Goal: Information Seeking & Learning: Learn about a topic

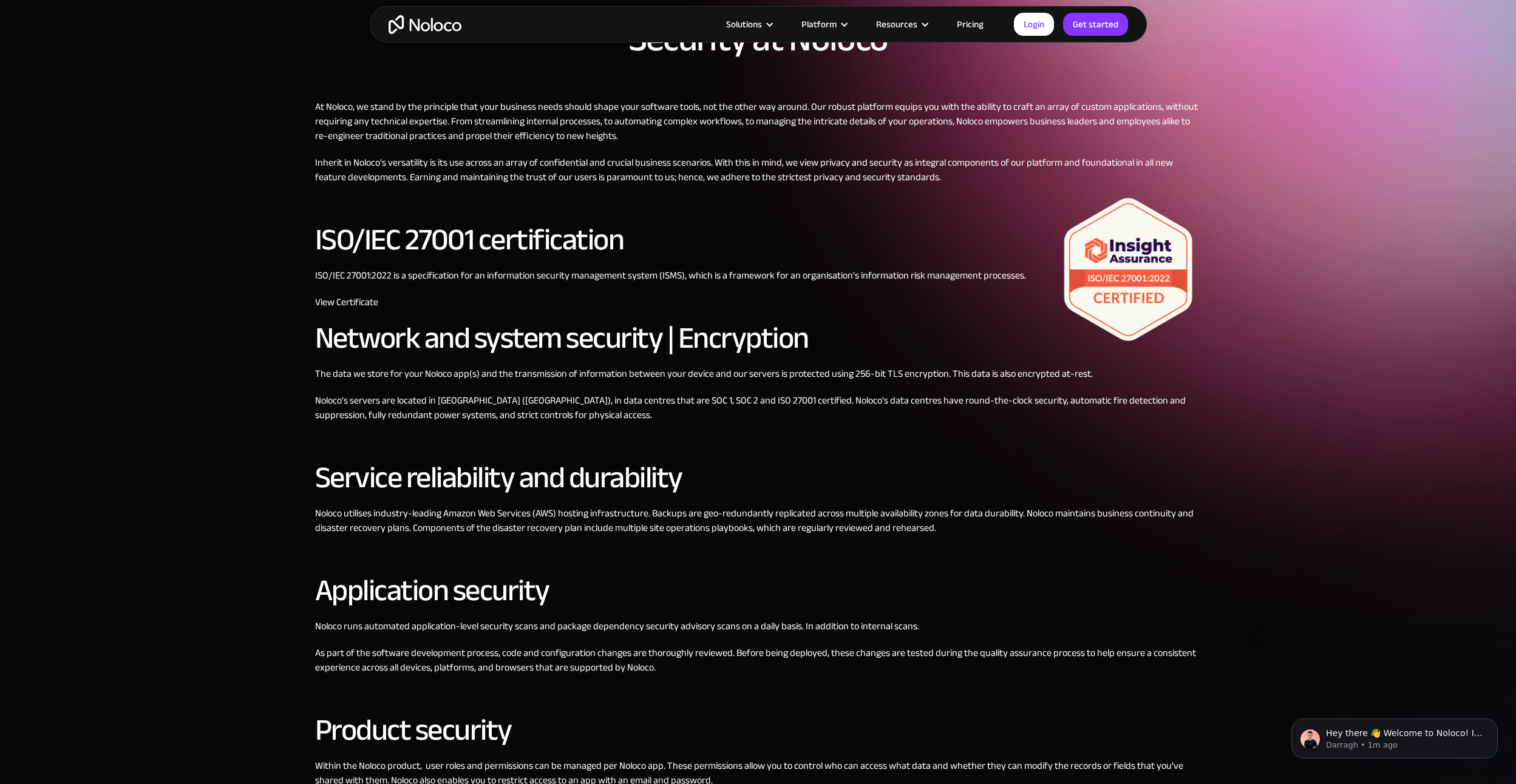
click at [421, 17] on img "home" at bounding box center [425, 25] width 73 height 19
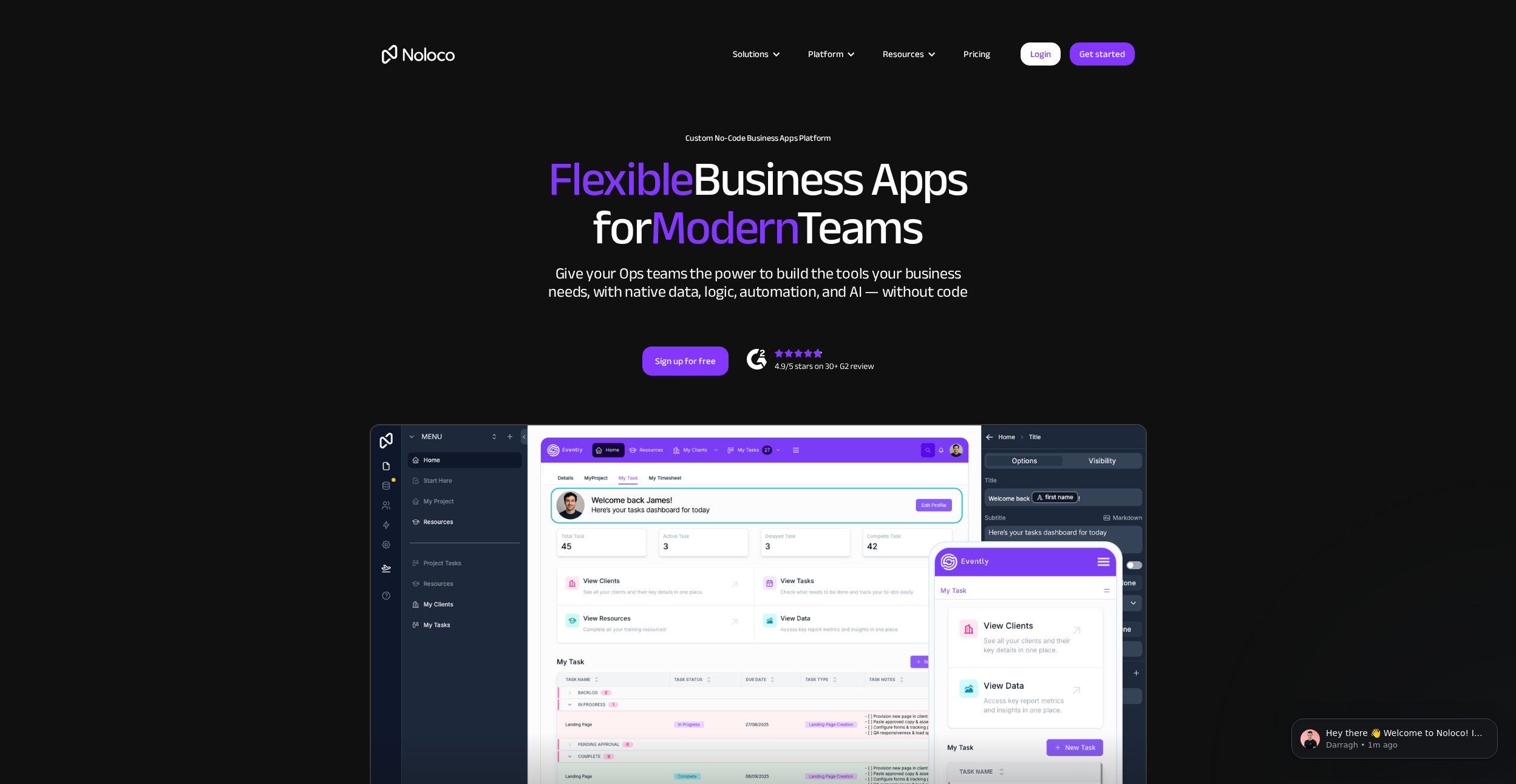
click at [978, 59] on link "Pricing" at bounding box center [976, 54] width 57 height 16
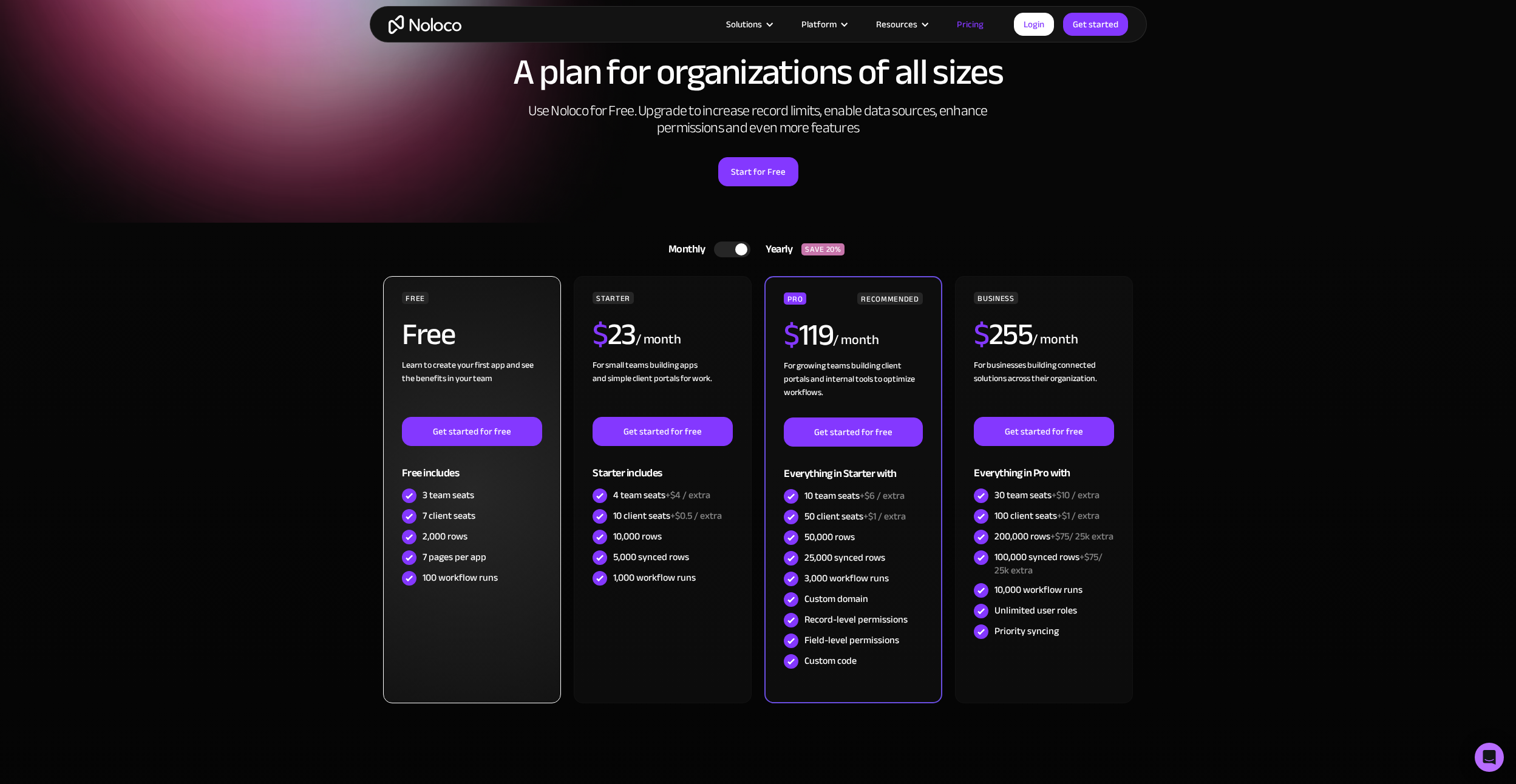
scroll to position [162, 0]
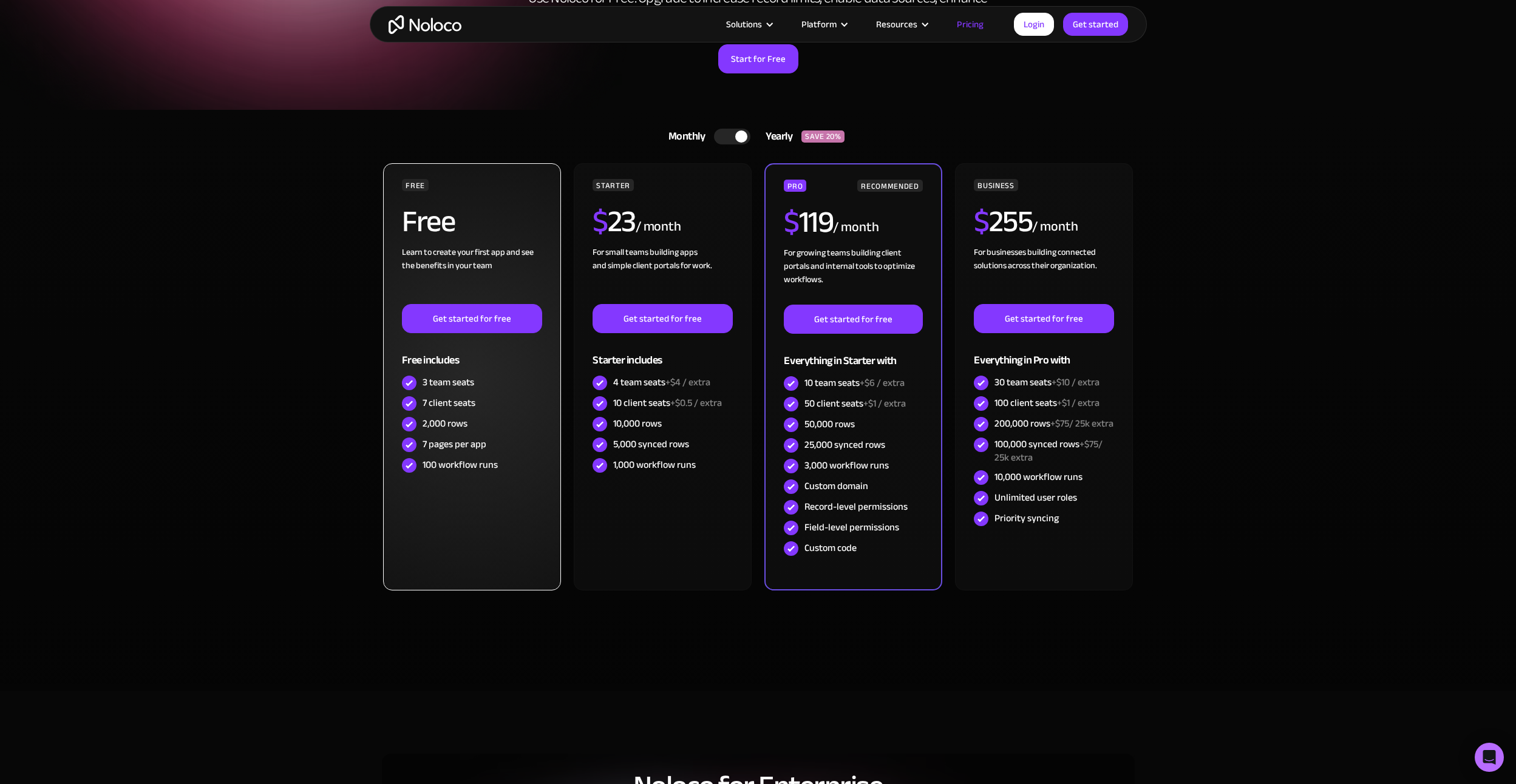
click at [455, 424] on div "2,000 rows" at bounding box center [445, 423] width 45 height 13
click at [455, 403] on div "7 client seats" at bounding box center [449, 403] width 53 height 13
click at [452, 404] on div "7 client seats" at bounding box center [449, 403] width 53 height 13
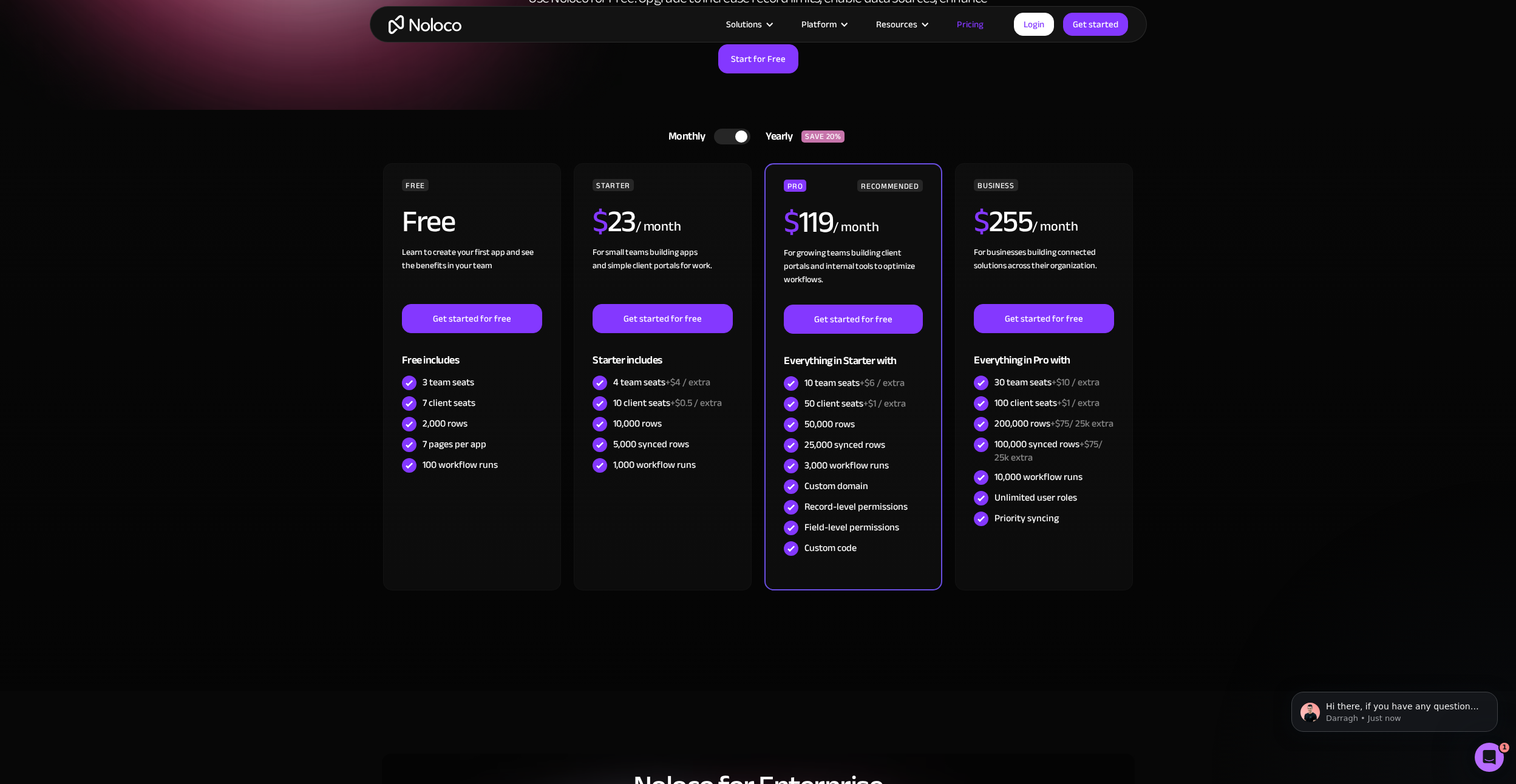
click at [740, 139] on div at bounding box center [741, 137] width 12 height 12
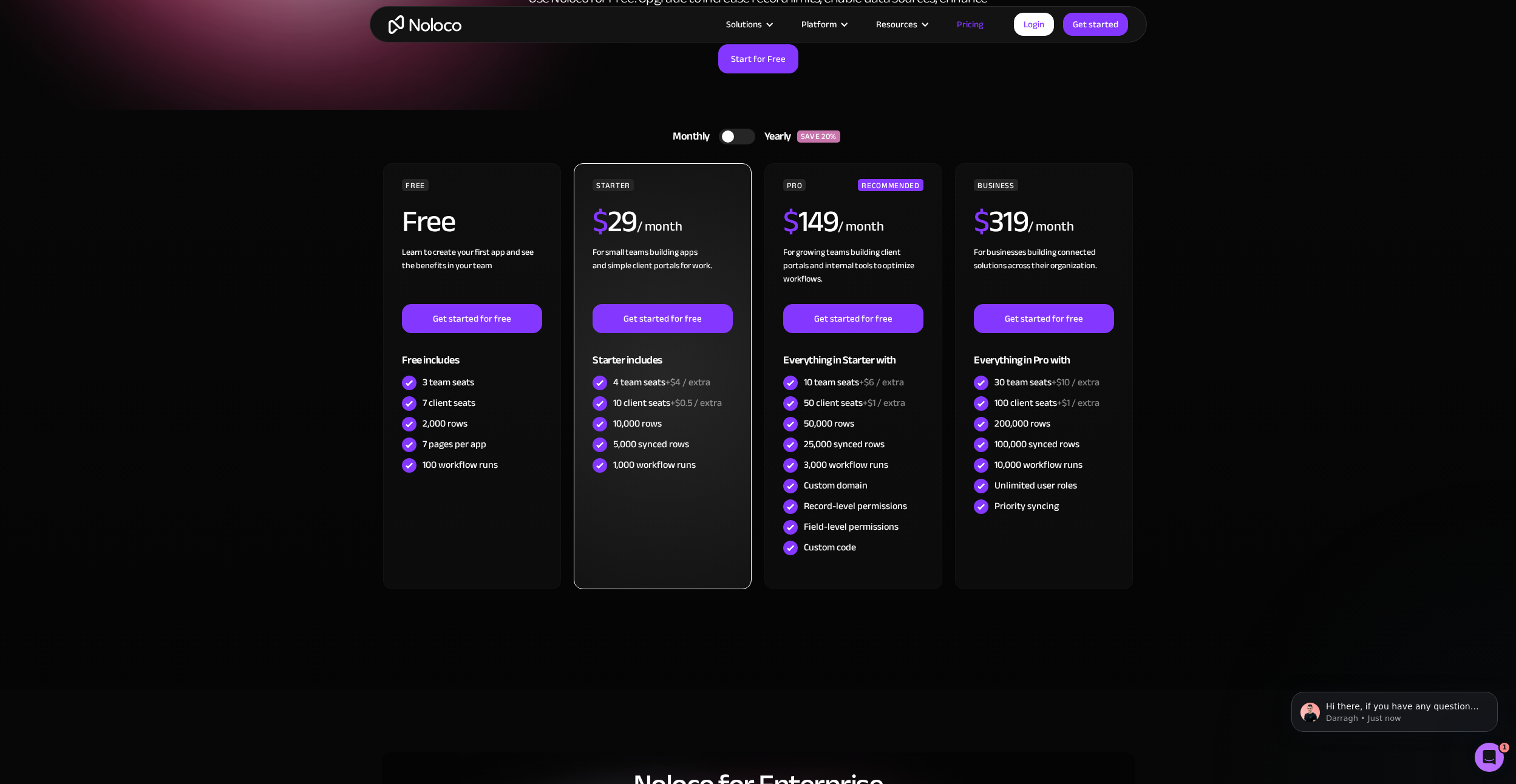
click at [649, 417] on div "10,000 rows" at bounding box center [637, 423] width 48 height 13
click at [645, 446] on div "5,000 synced rows" at bounding box center [651, 444] width 76 height 13
click at [642, 470] on div "1,000 workflow runs" at bounding box center [654, 465] width 82 height 13
click at [646, 471] on div "1,000 workflow runs" at bounding box center [654, 465] width 82 height 13
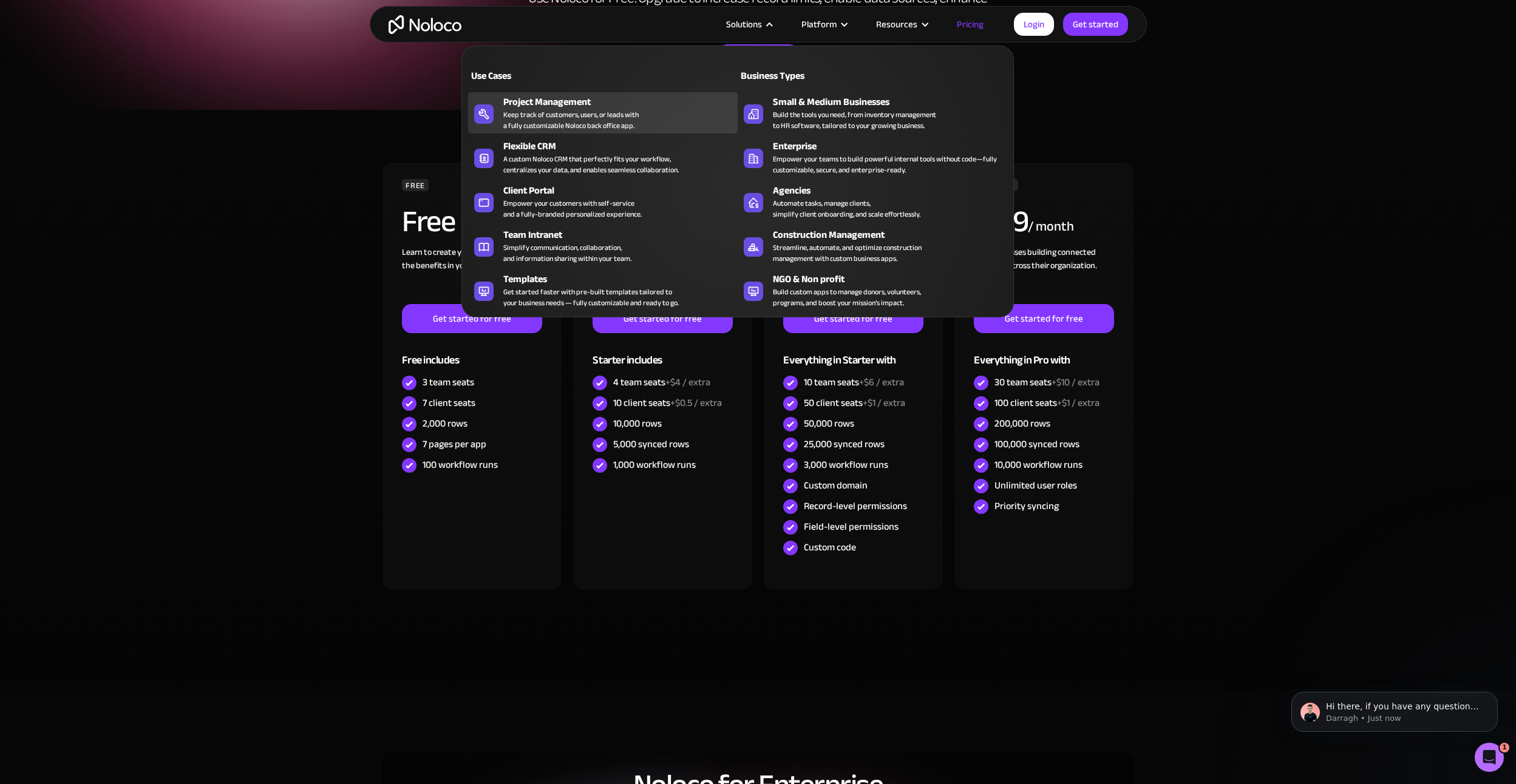
click at [629, 105] on div "Project Management" at bounding box center [623, 102] width 240 height 15
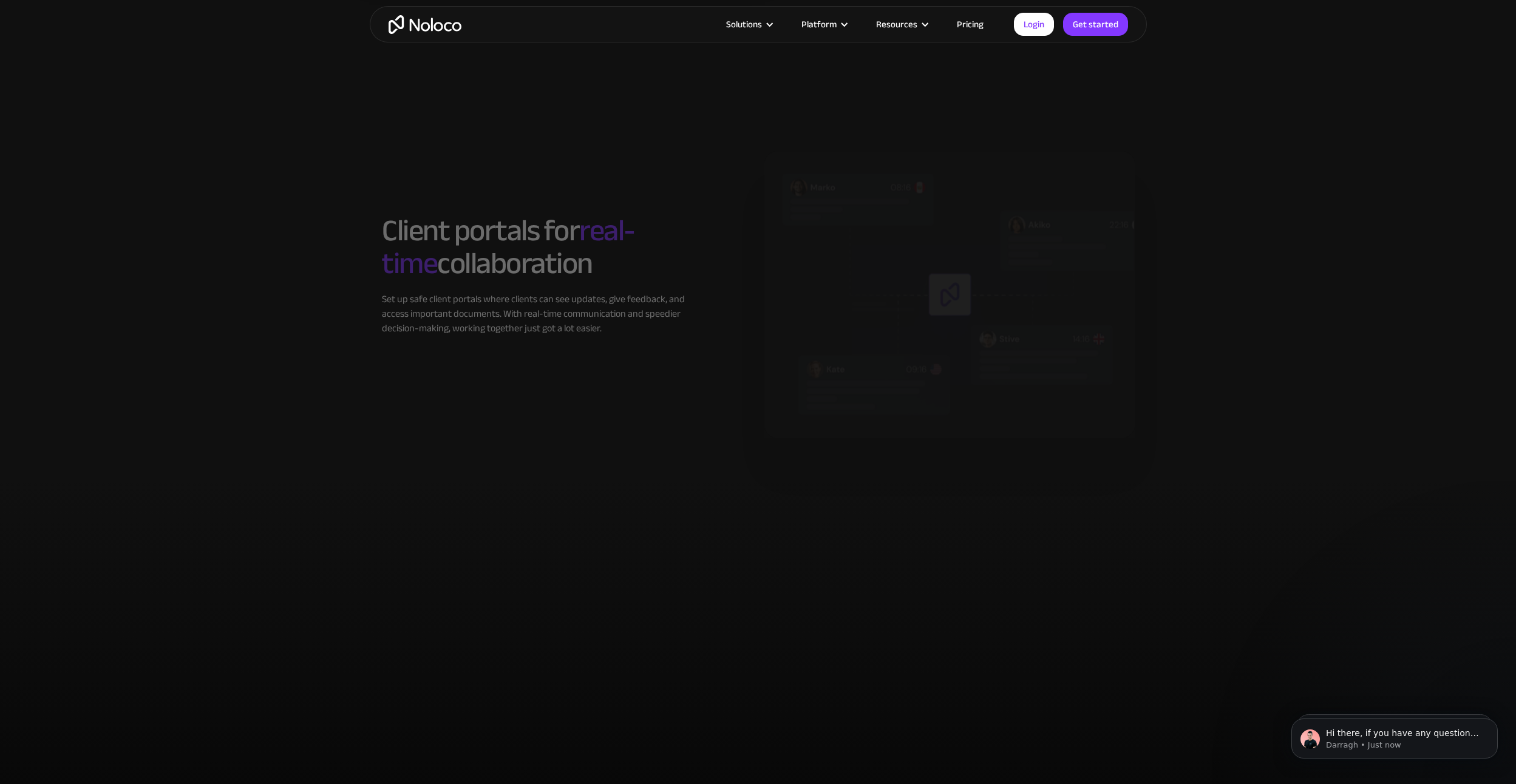
scroll to position [1861, 0]
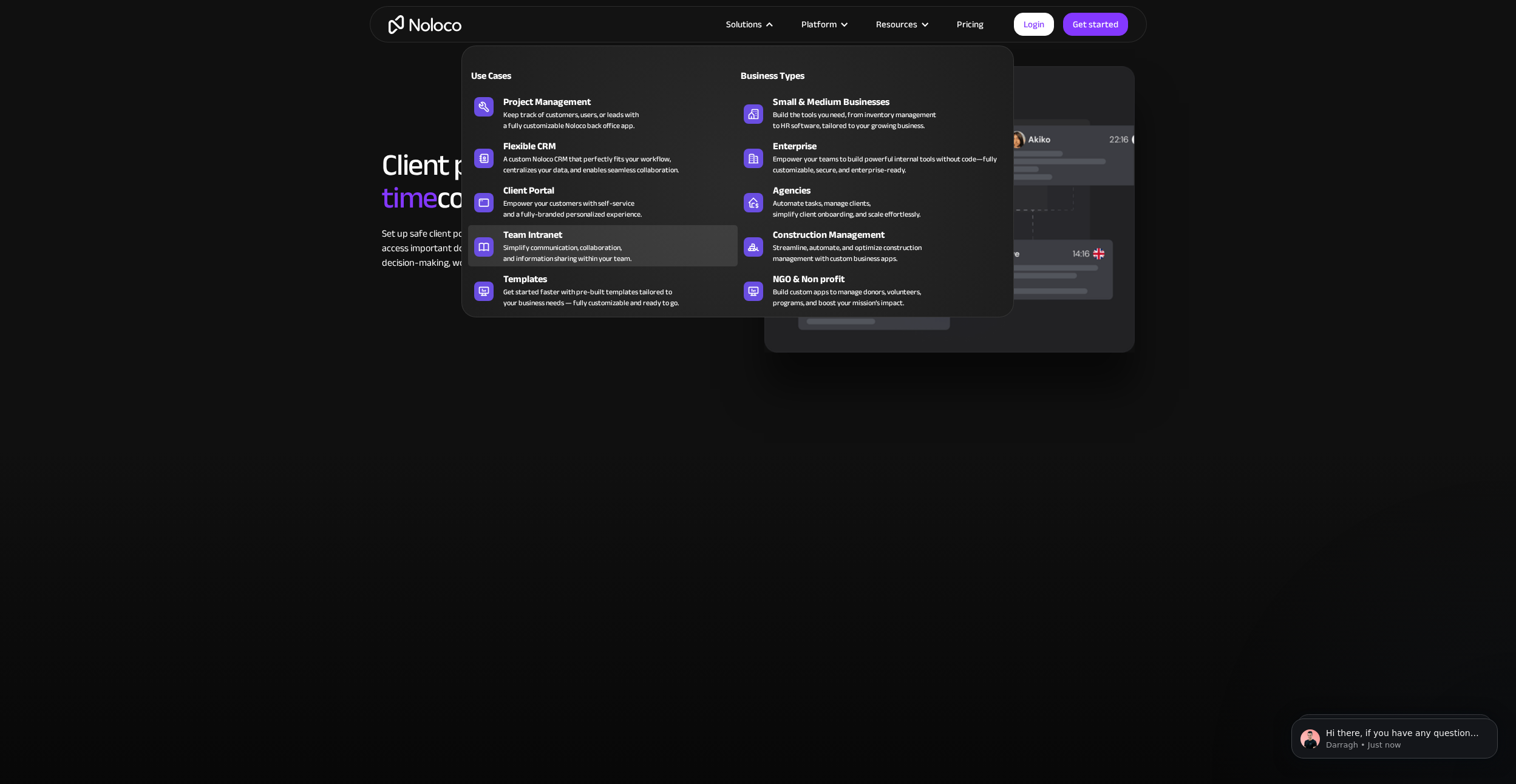
click at [600, 249] on div "Simplify communication, collaboration, and information sharing within your team." at bounding box center [567, 253] width 128 height 22
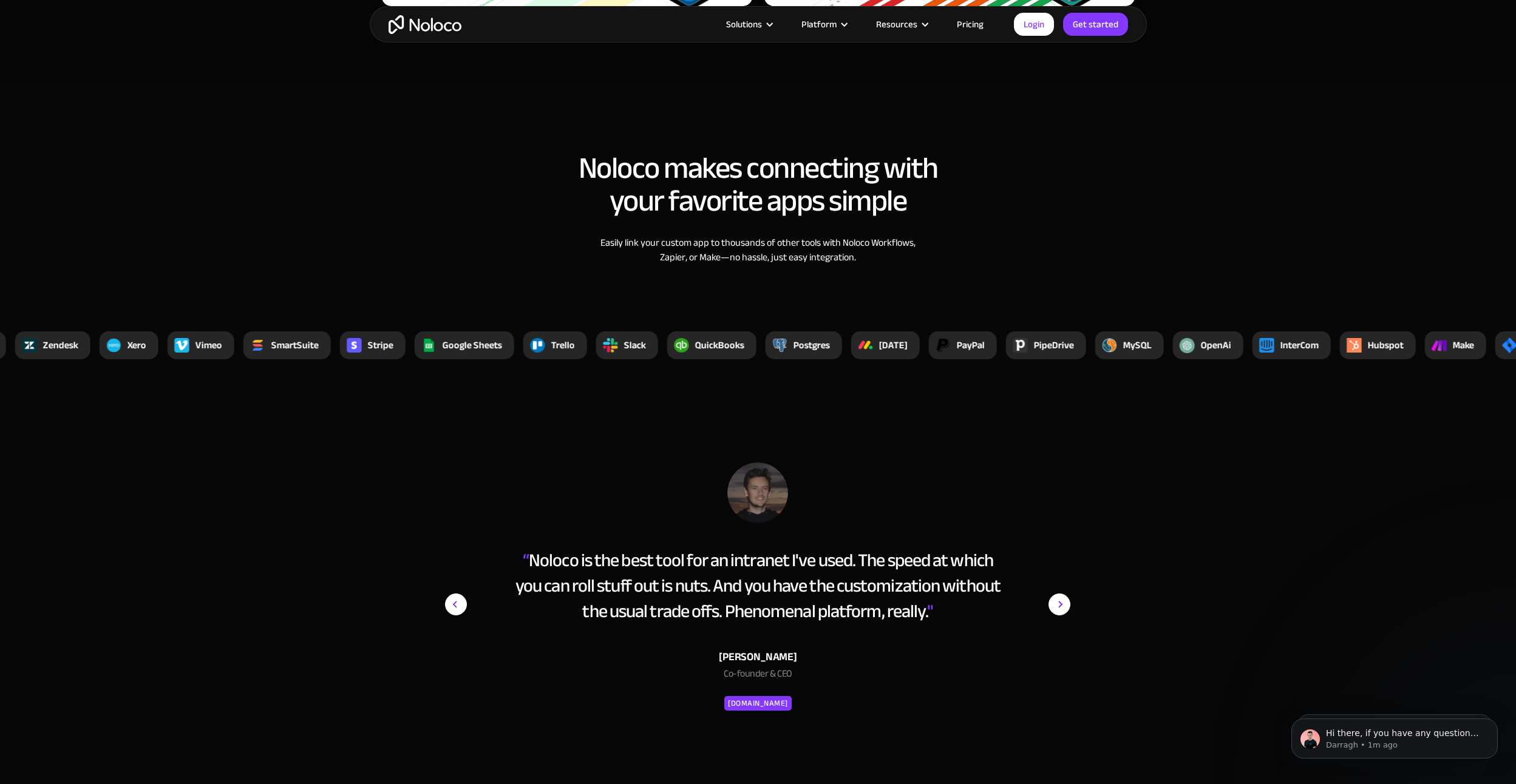
scroll to position [4128, 0]
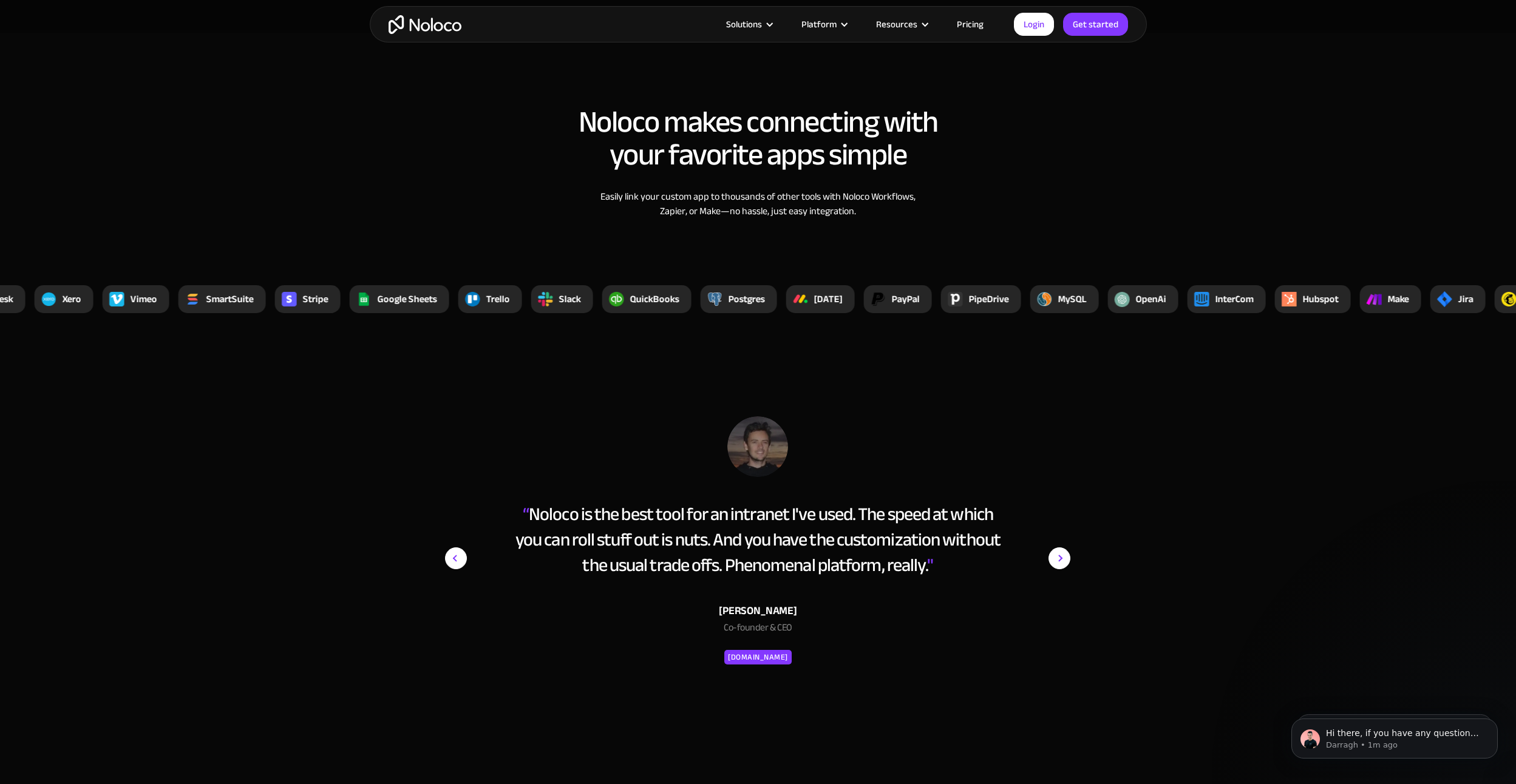
drag, startPoint x: 639, startPoint y: 322, endPoint x: 635, endPoint y: 277, distance: 45.2
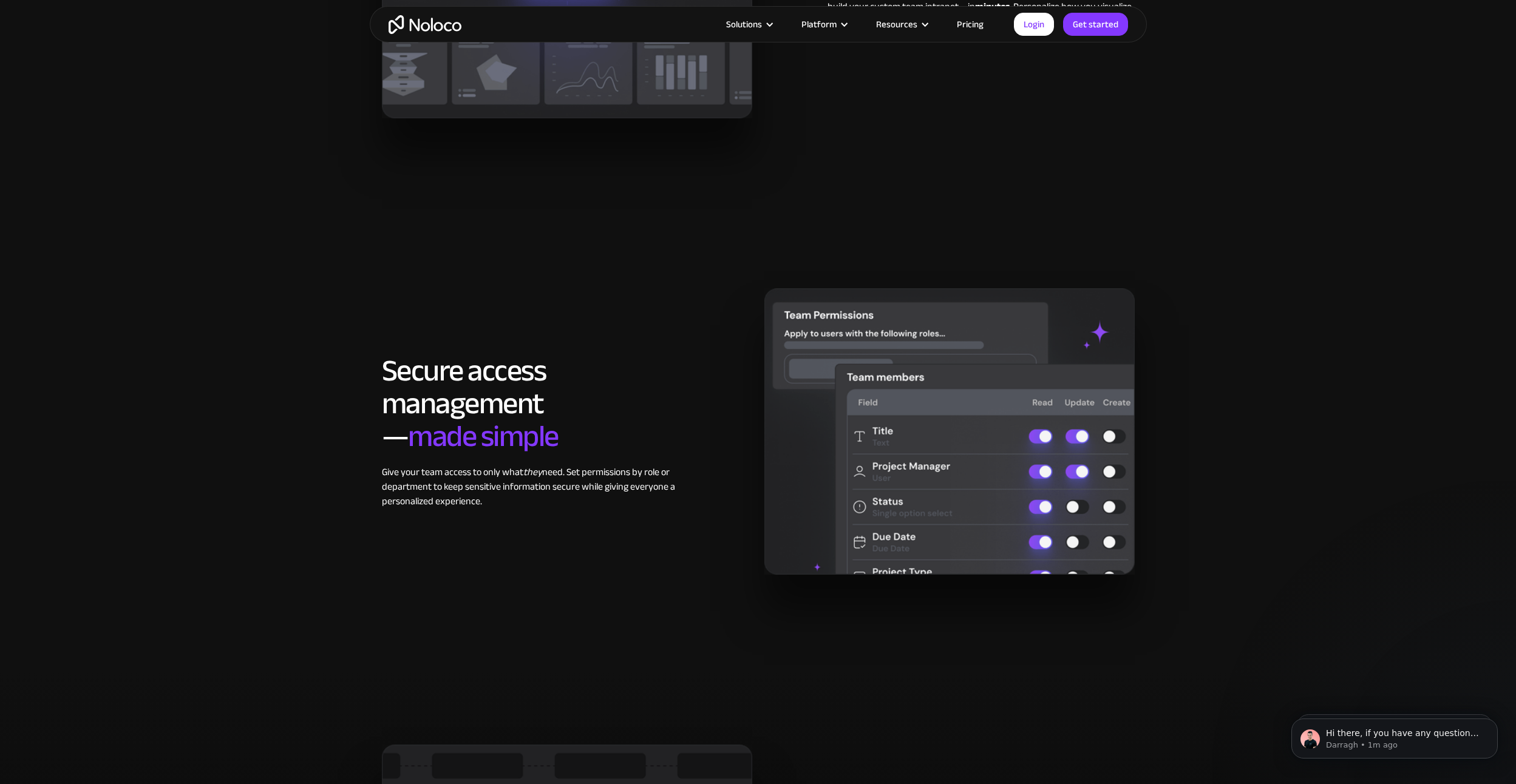
scroll to position [0, 0]
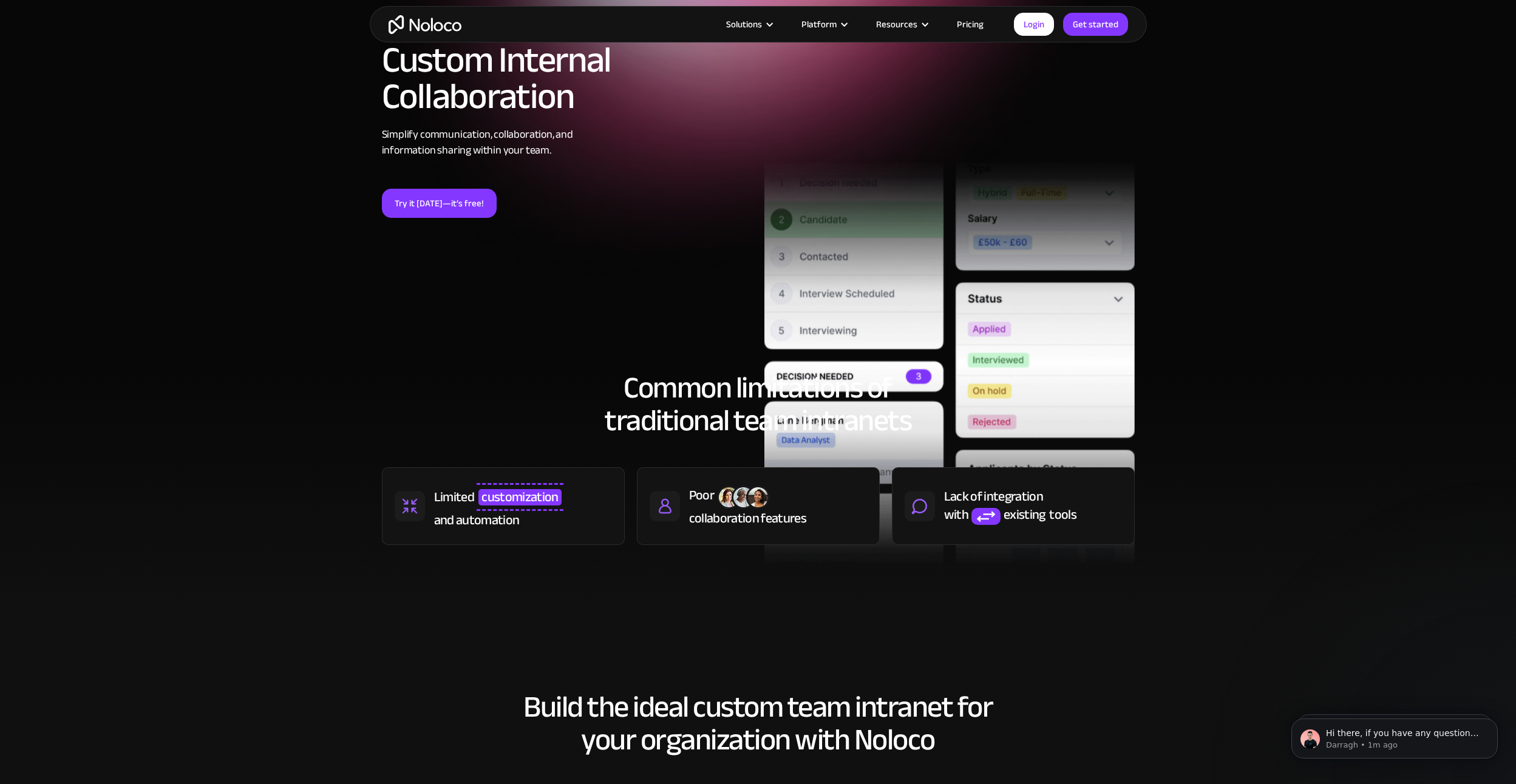
drag, startPoint x: 682, startPoint y: 132, endPoint x: 649, endPoint y: -50, distance: 185.0
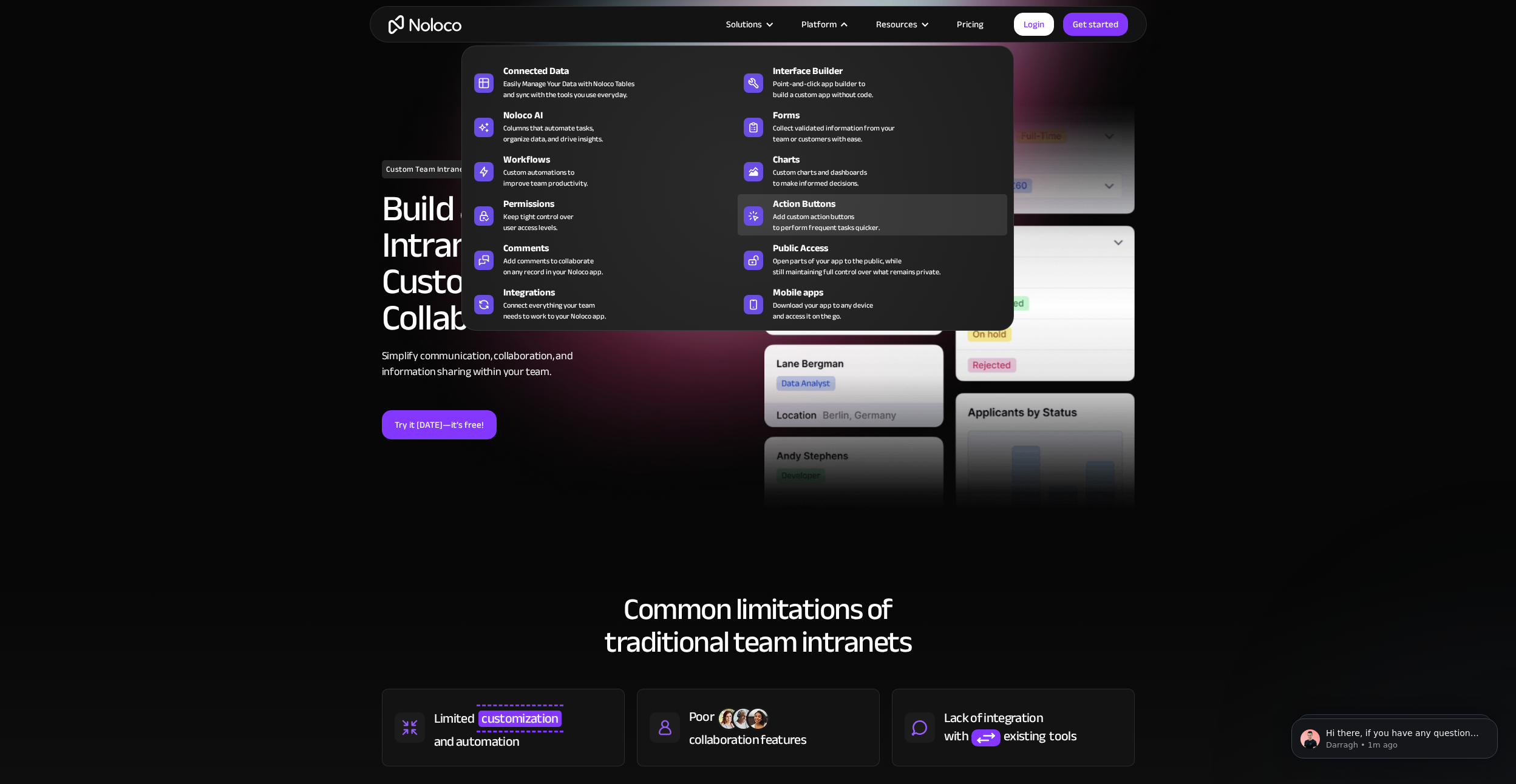
scroll to position [80, 0]
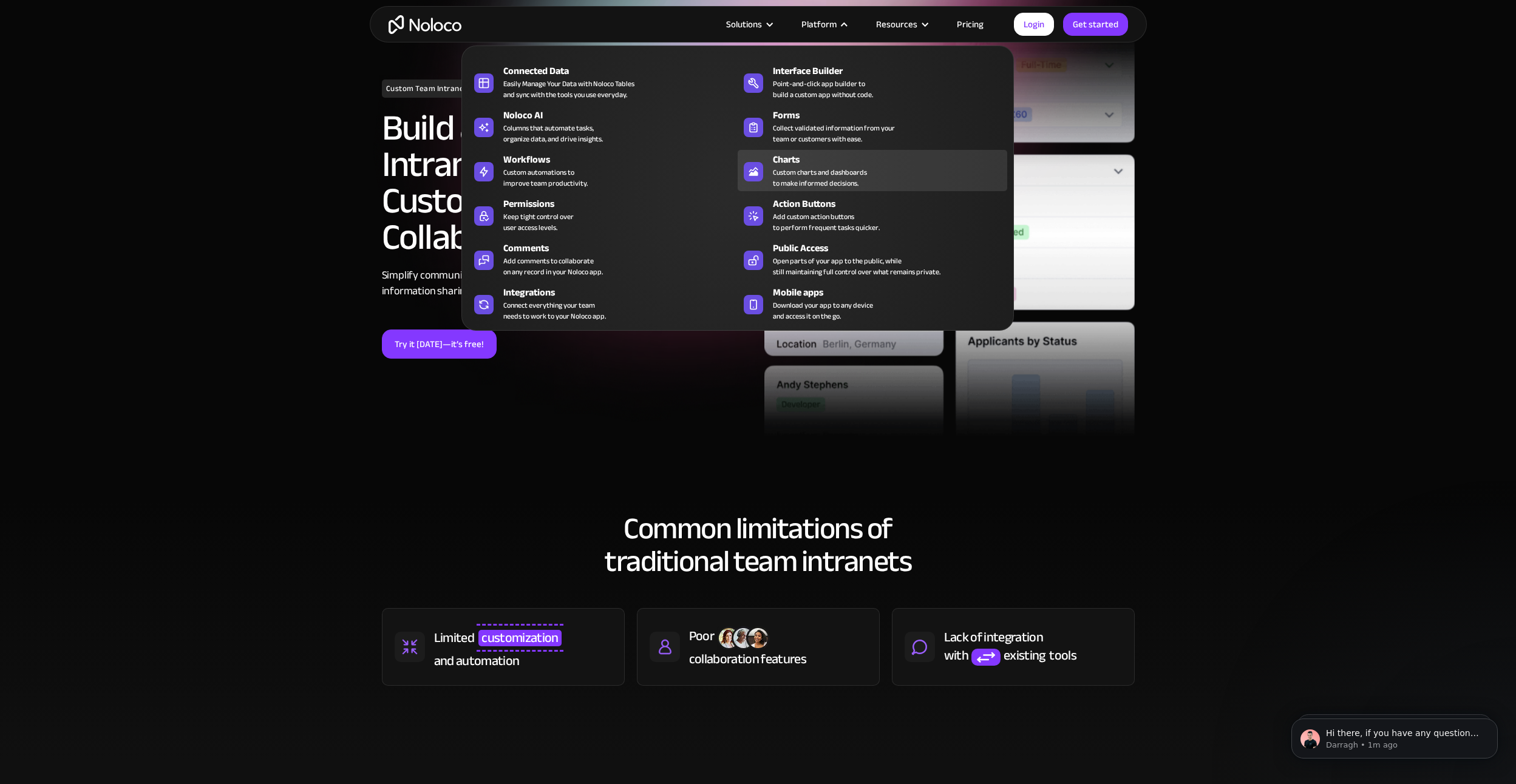
click at [833, 171] on div "Custom charts and dashboards to make informed decisions." at bounding box center [820, 178] width 94 height 22
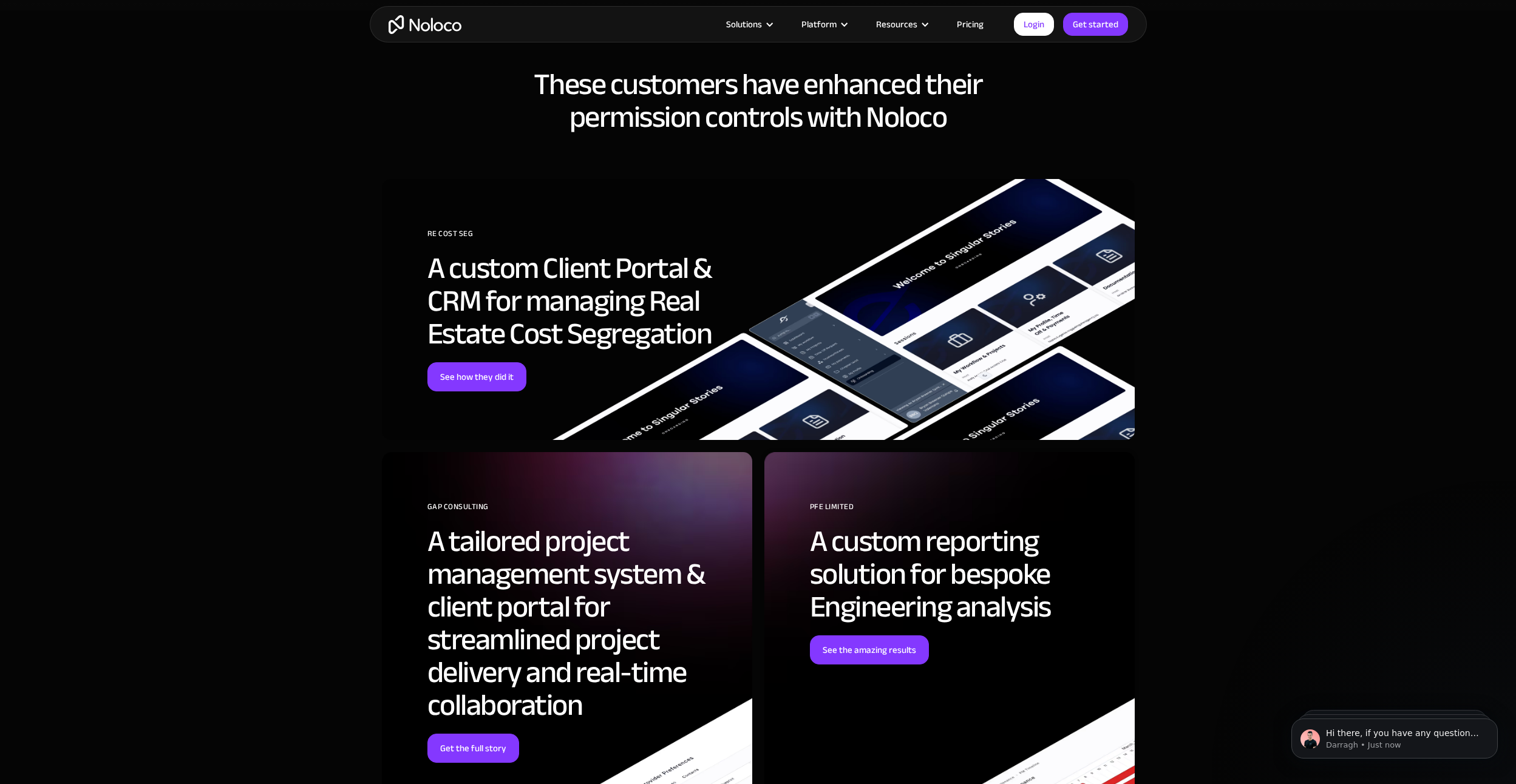
scroll to position [2914, 0]
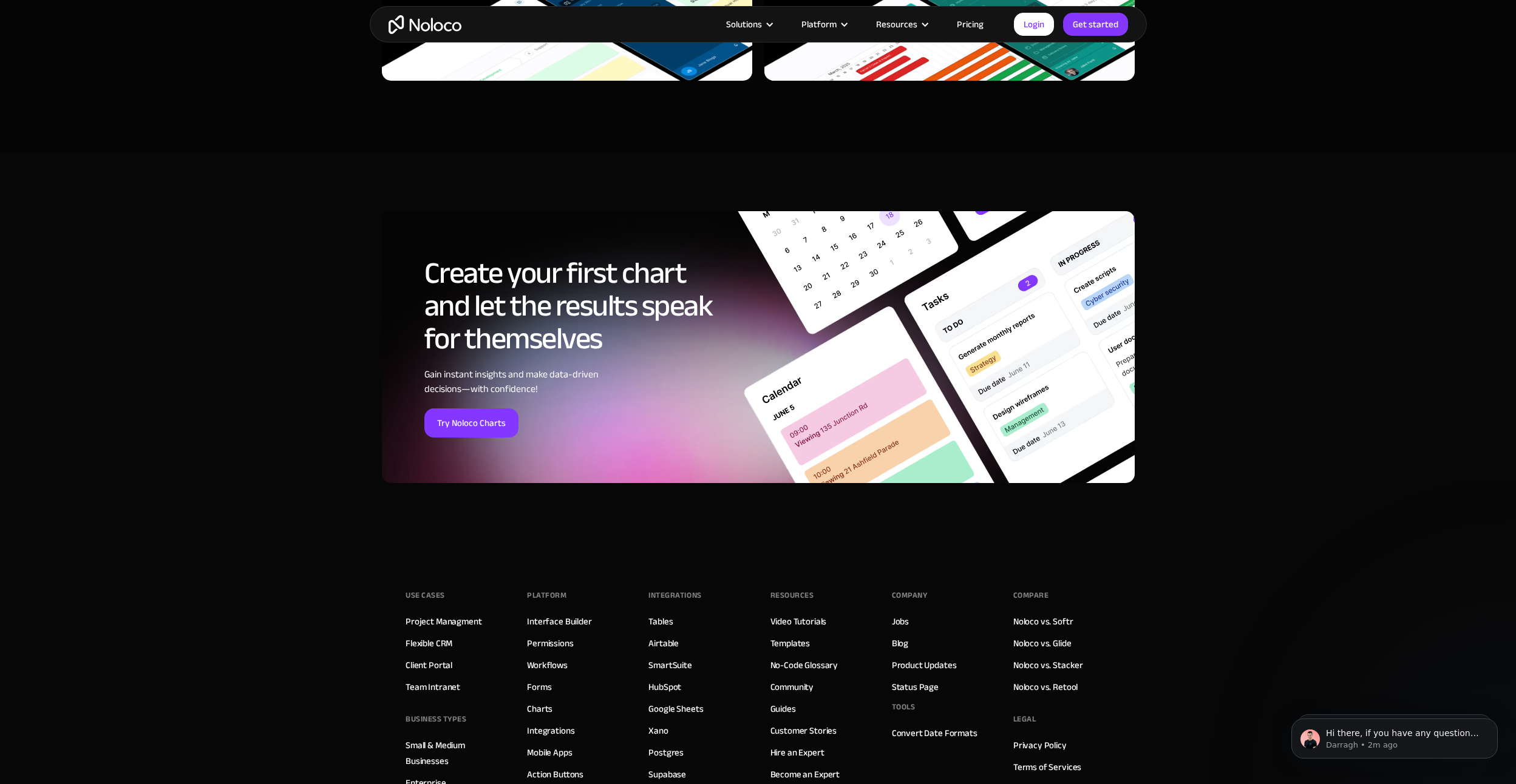
scroll to position [3966, 0]
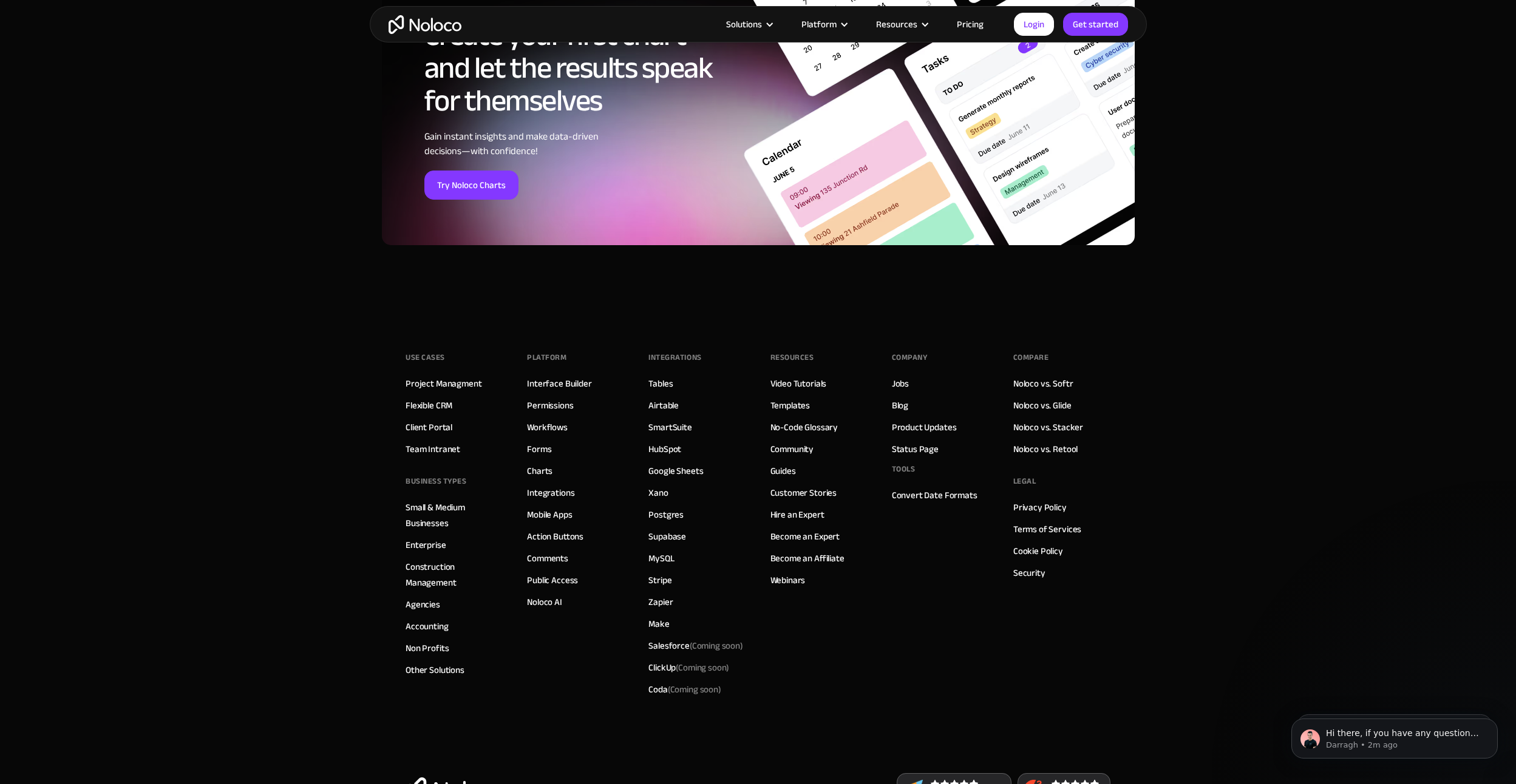
click at [1050, 395] on div "Compare Noloco vs. Softr Noloco vs. Glide Noloco vs. Stacker Noloco vs. Retool" at bounding box center [1048, 404] width 70 height 112
click at [1065, 454] on link "Noloco vs. Retool" at bounding box center [1046, 450] width 64 height 16
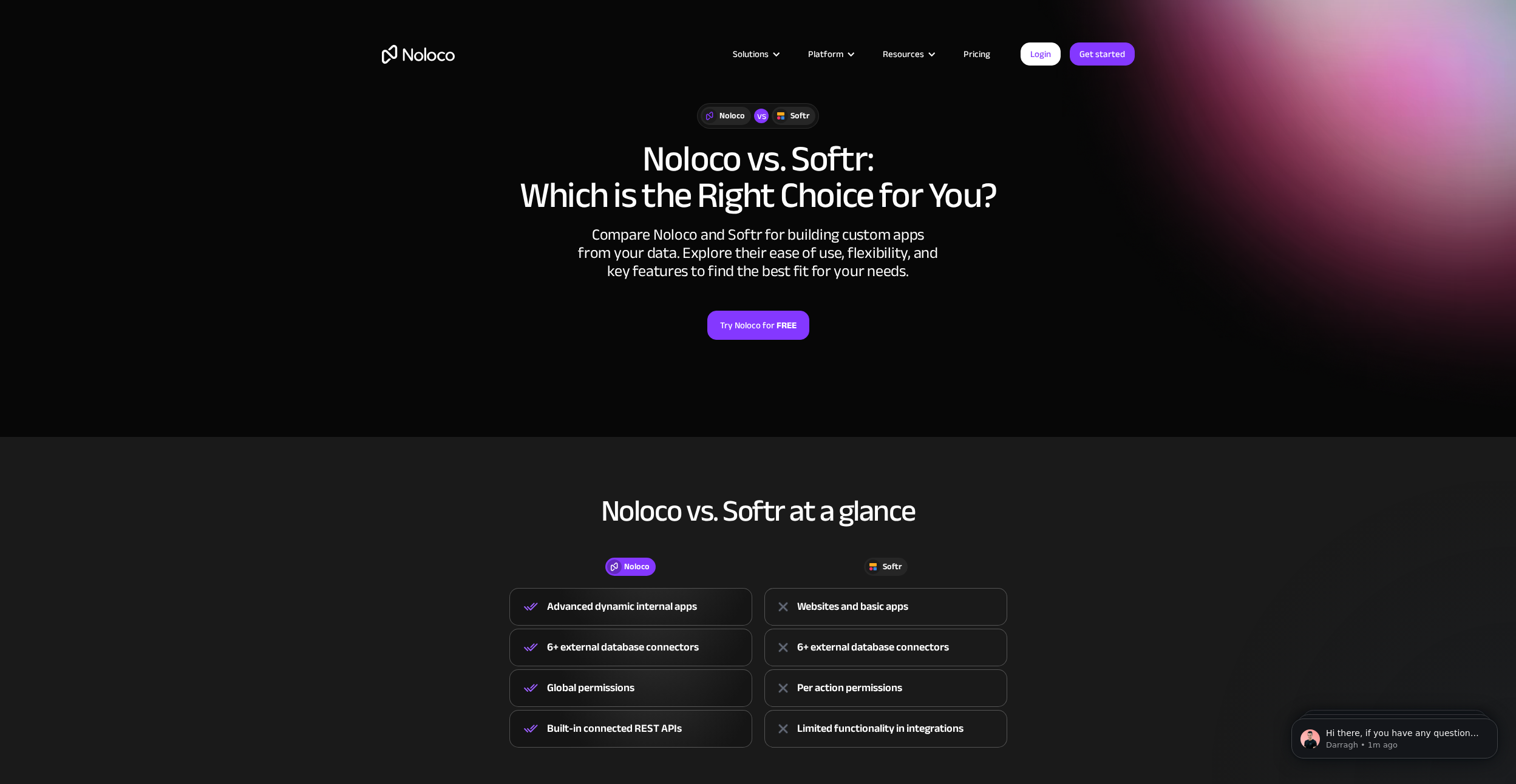
drag, startPoint x: 550, startPoint y: 566, endPoint x: 534, endPoint y: 322, distance: 244.5
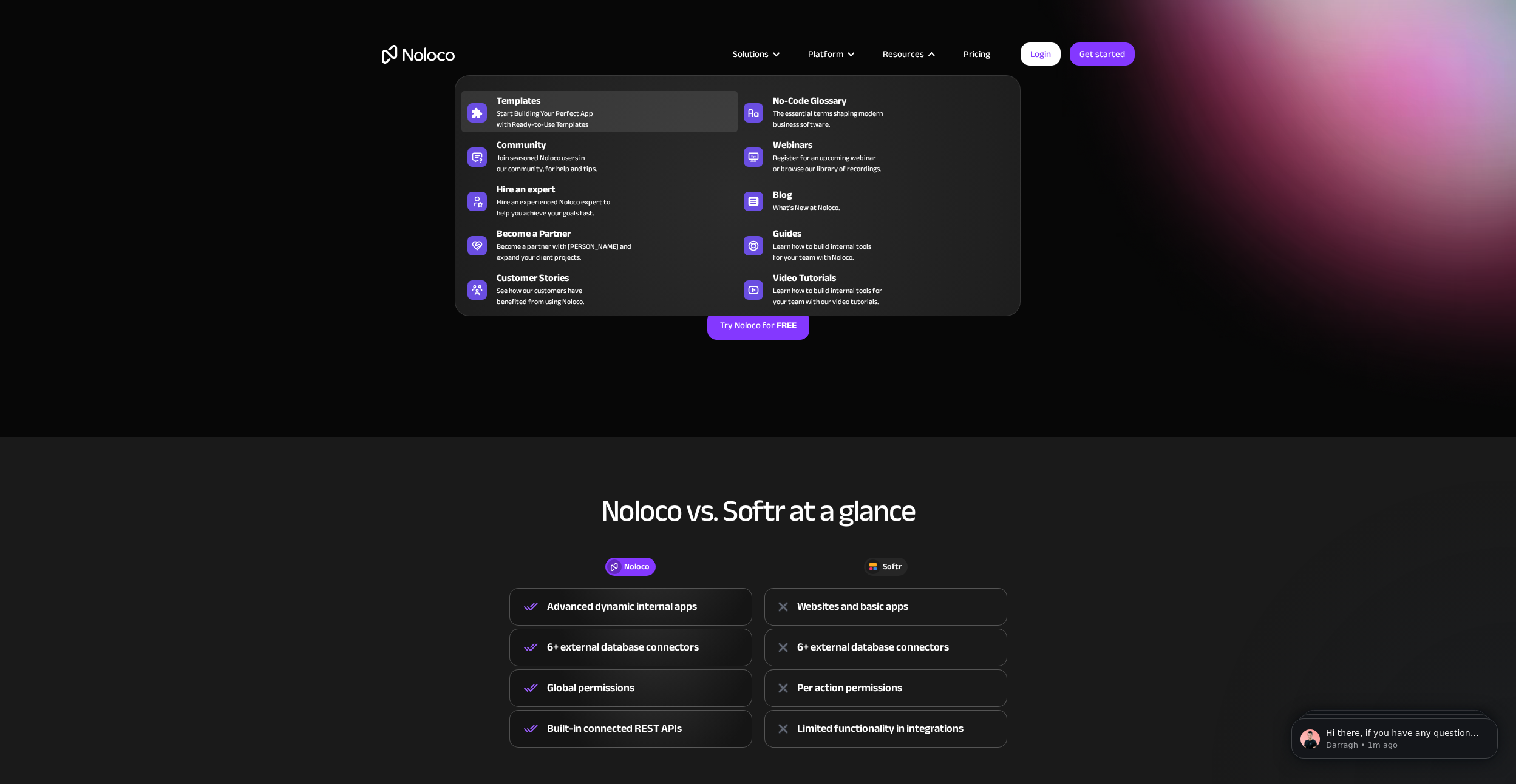
click at [598, 117] on div "Templates Start Building Your Perfect App with Ready-to-Use Templates" at bounding box center [614, 112] width 235 height 36
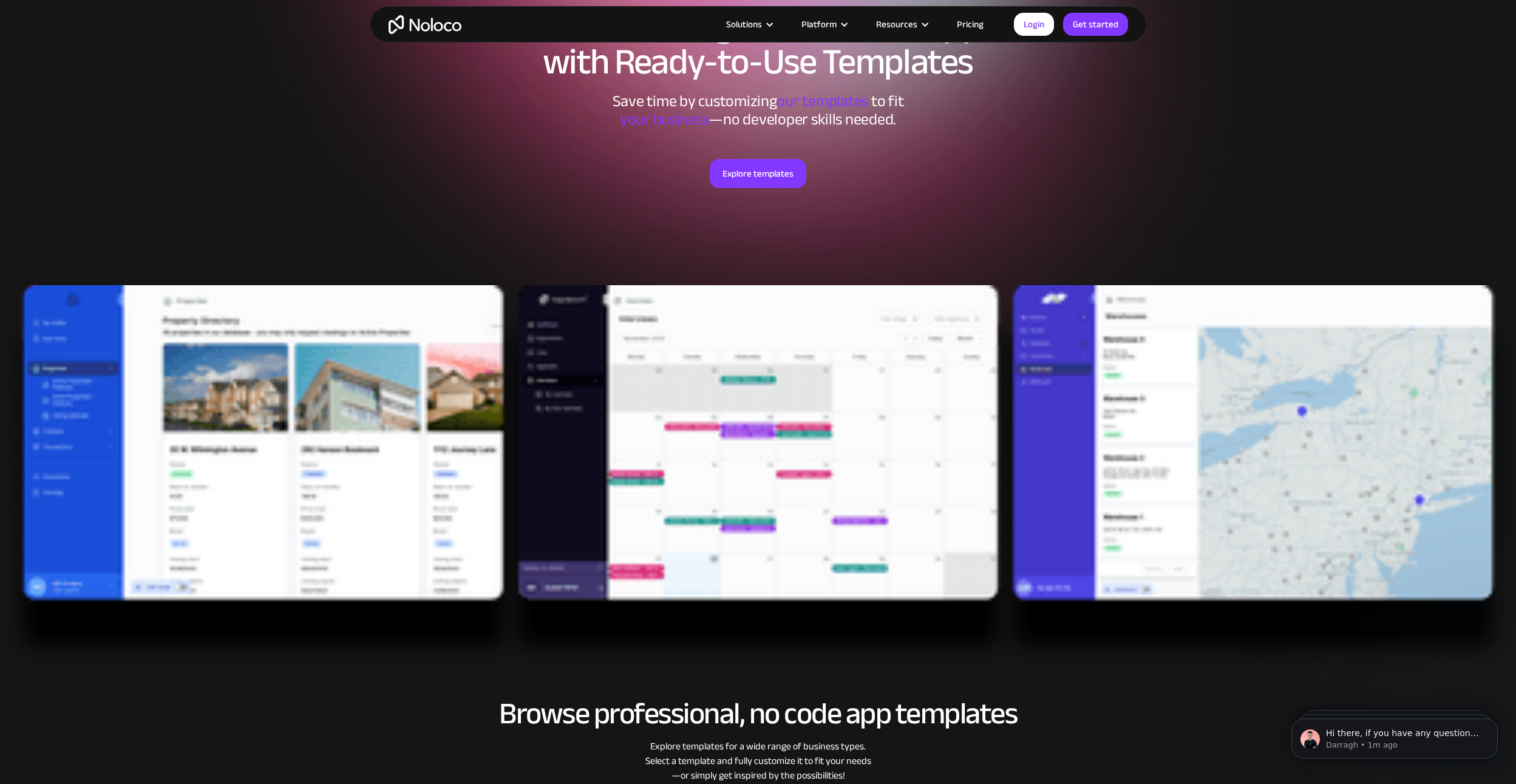
scroll to position [162, 0]
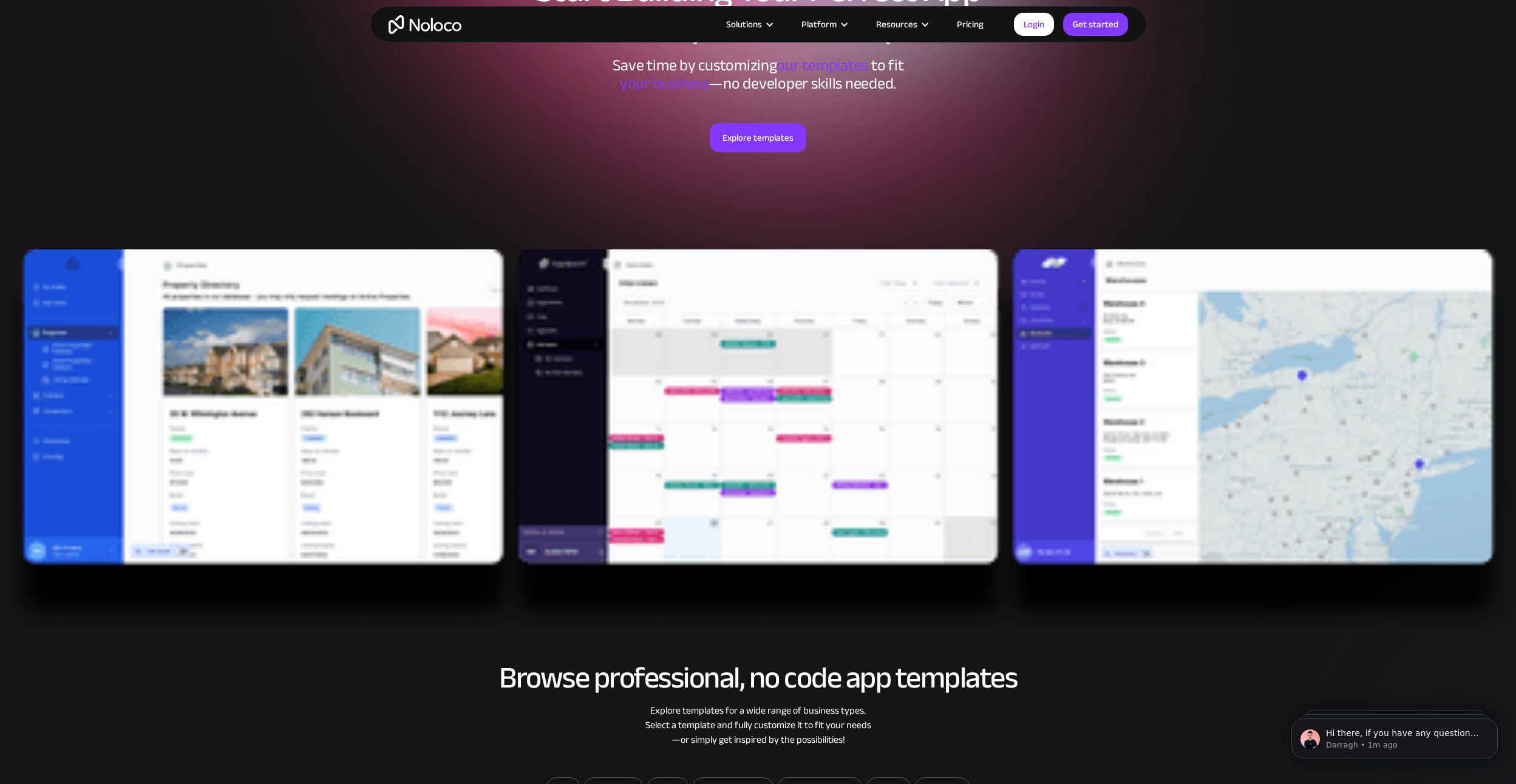
click at [688, 436] on img at bounding box center [758, 442] width 1516 height 385
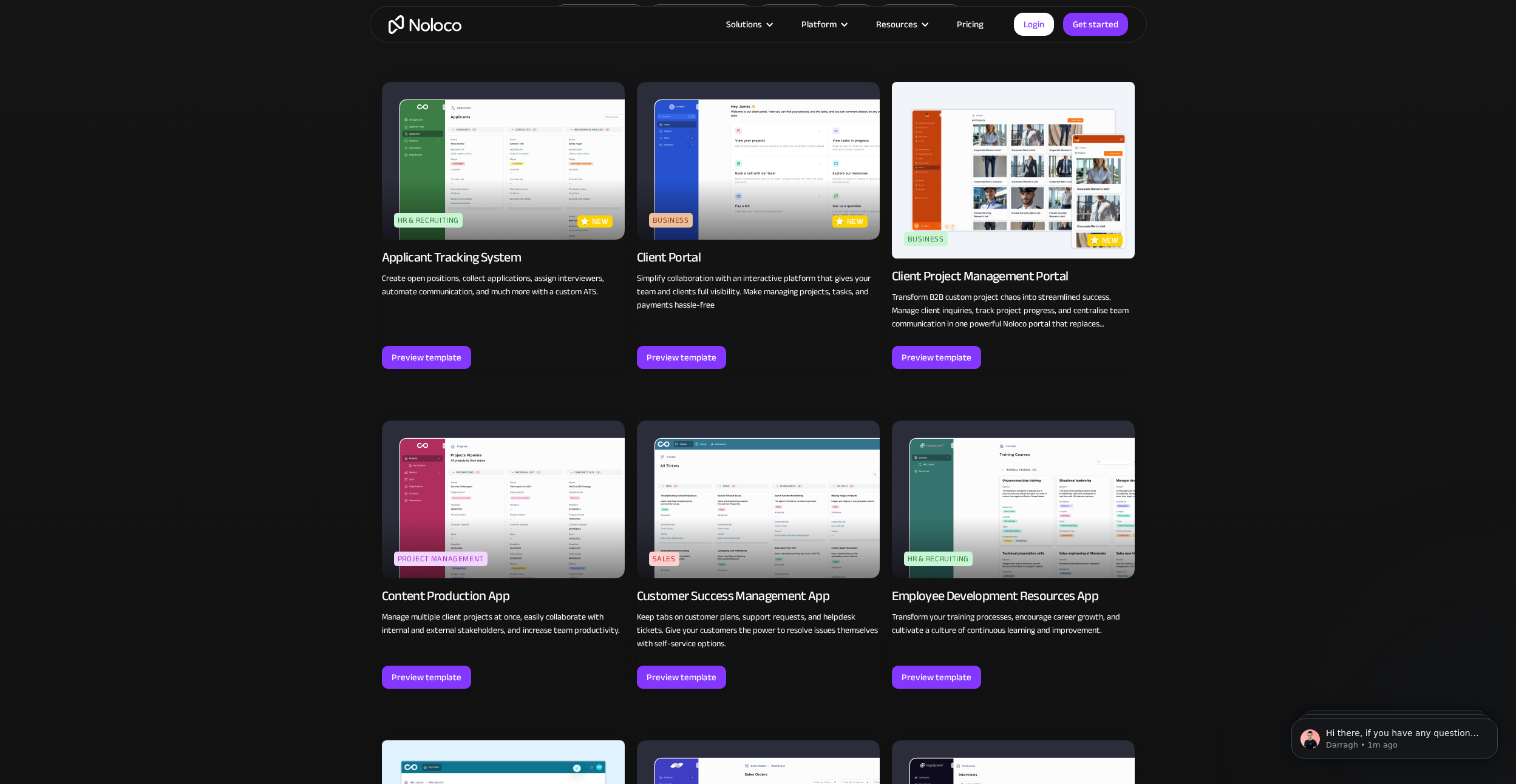
scroll to position [0, 0]
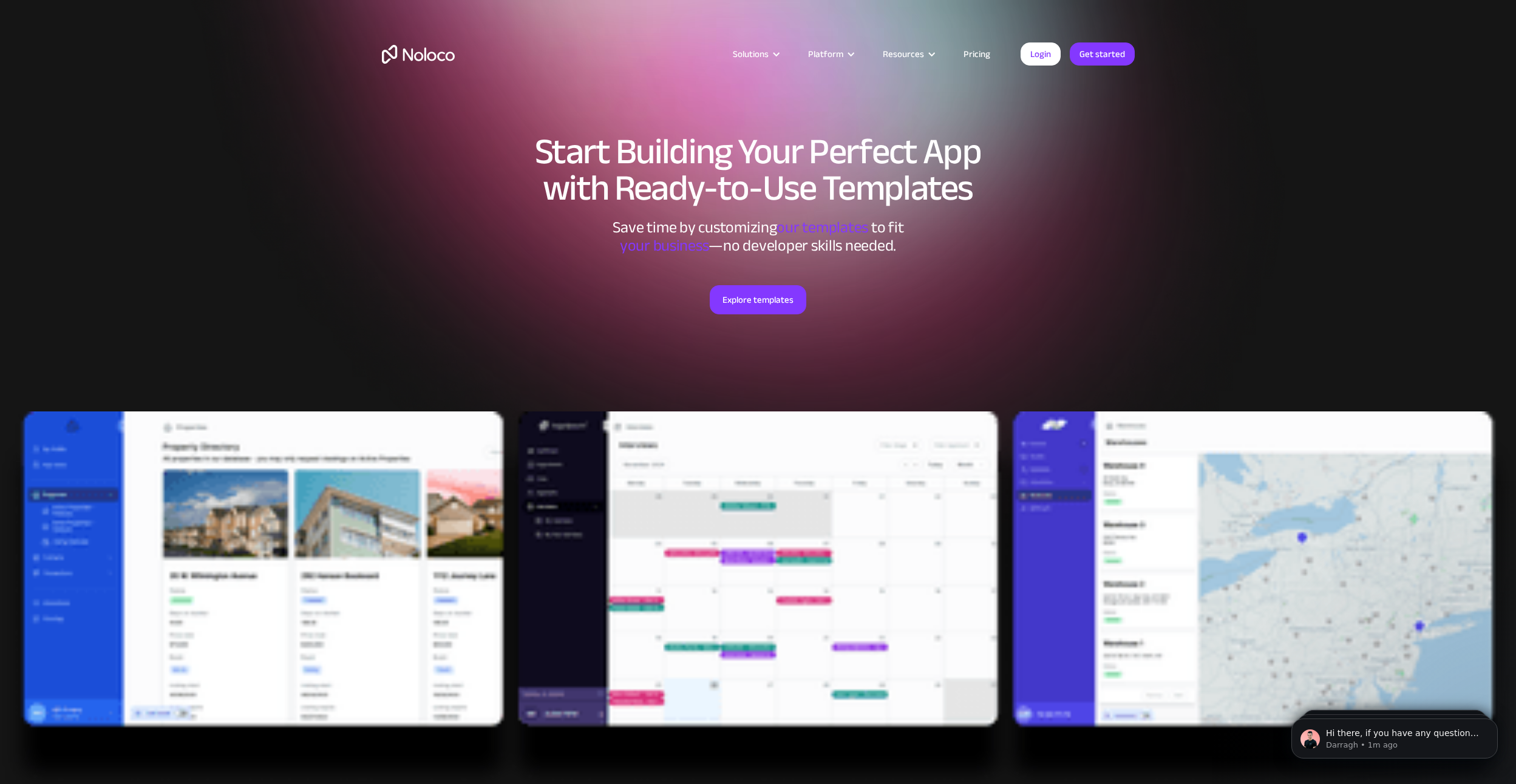
drag, startPoint x: 265, startPoint y: 540, endPoint x: 306, endPoint y: 266, distance: 277.1
click at [981, 50] on link "Pricing" at bounding box center [976, 54] width 57 height 16
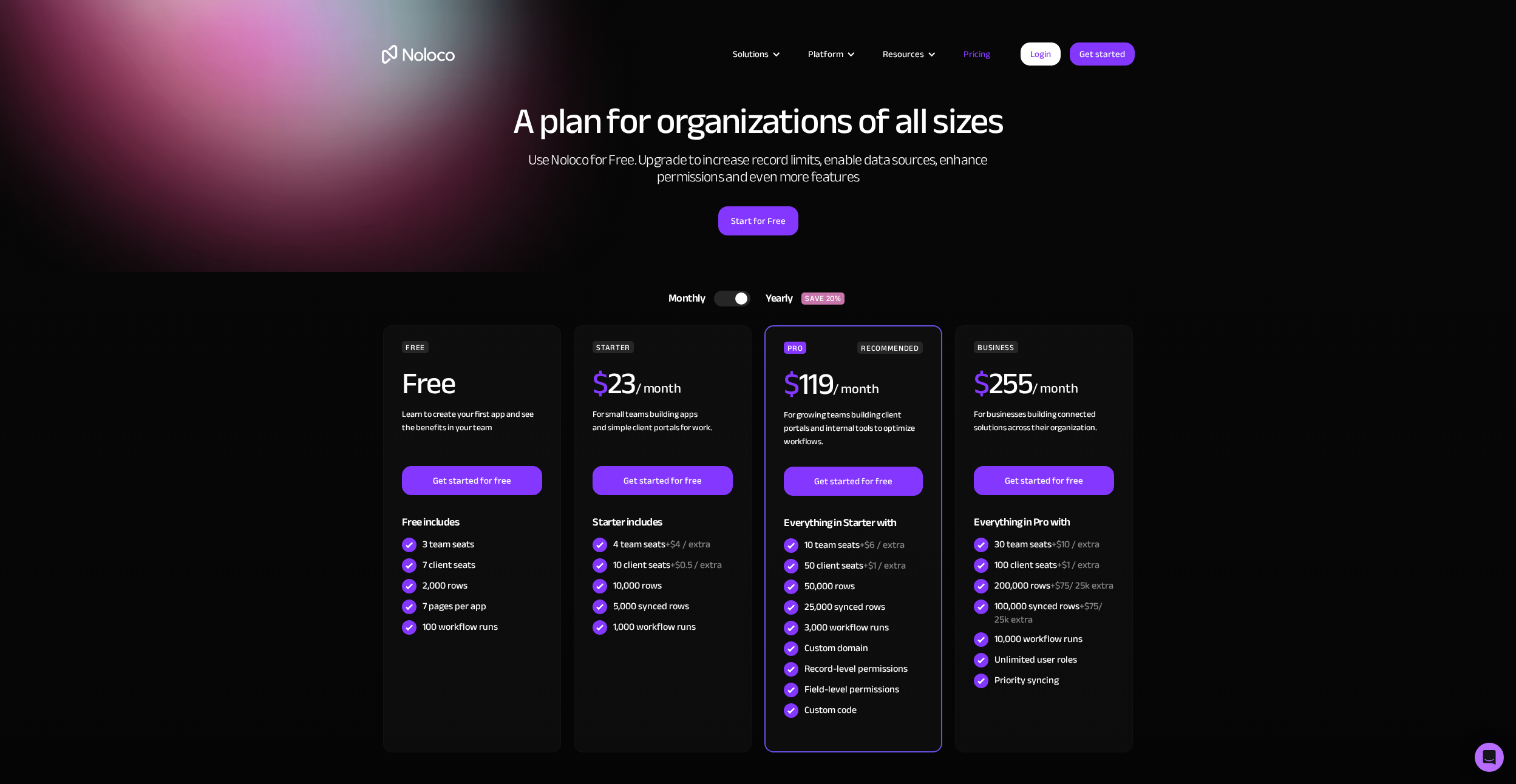
click at [733, 303] on div at bounding box center [732, 299] width 36 height 16
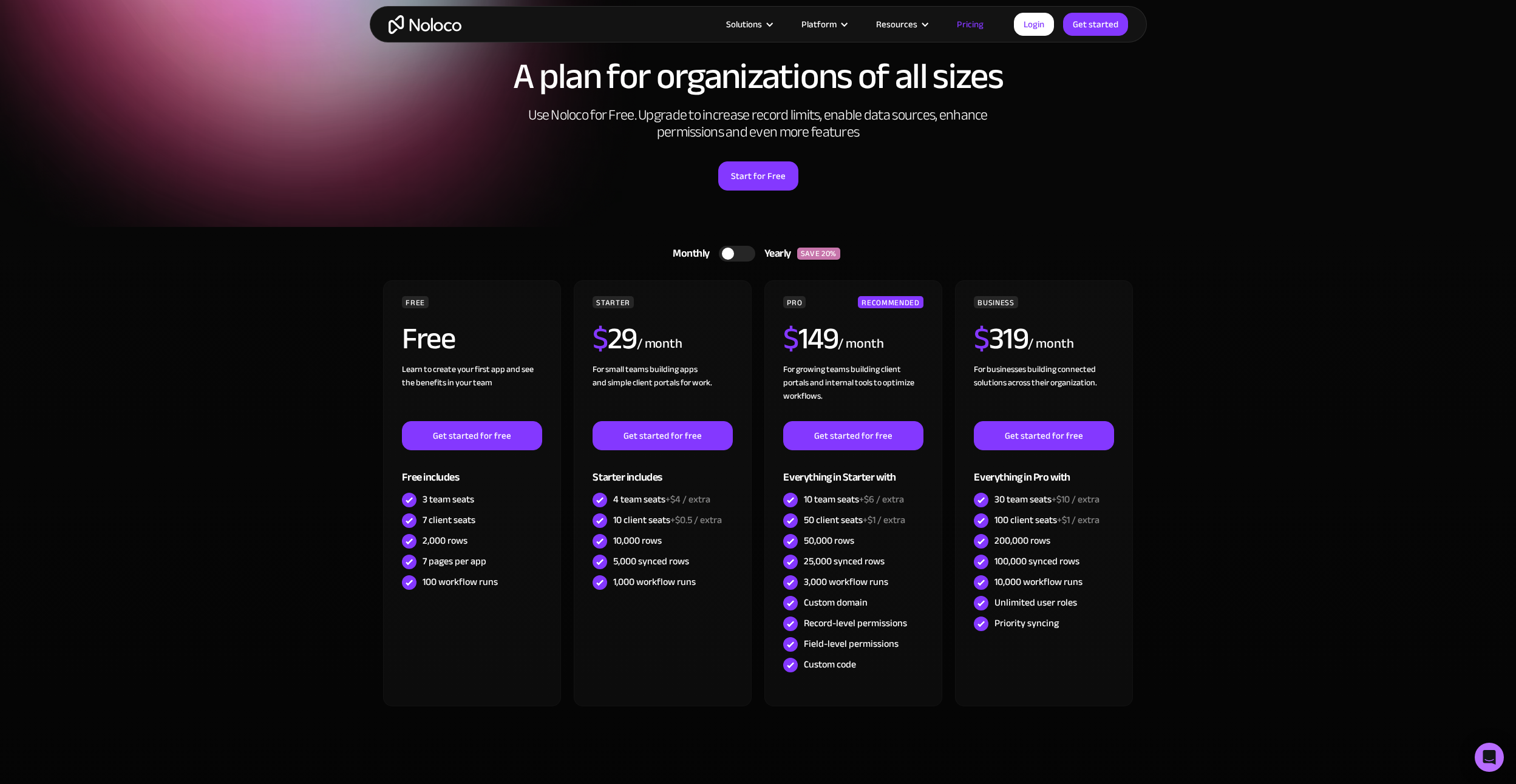
scroll to position [162, 0]
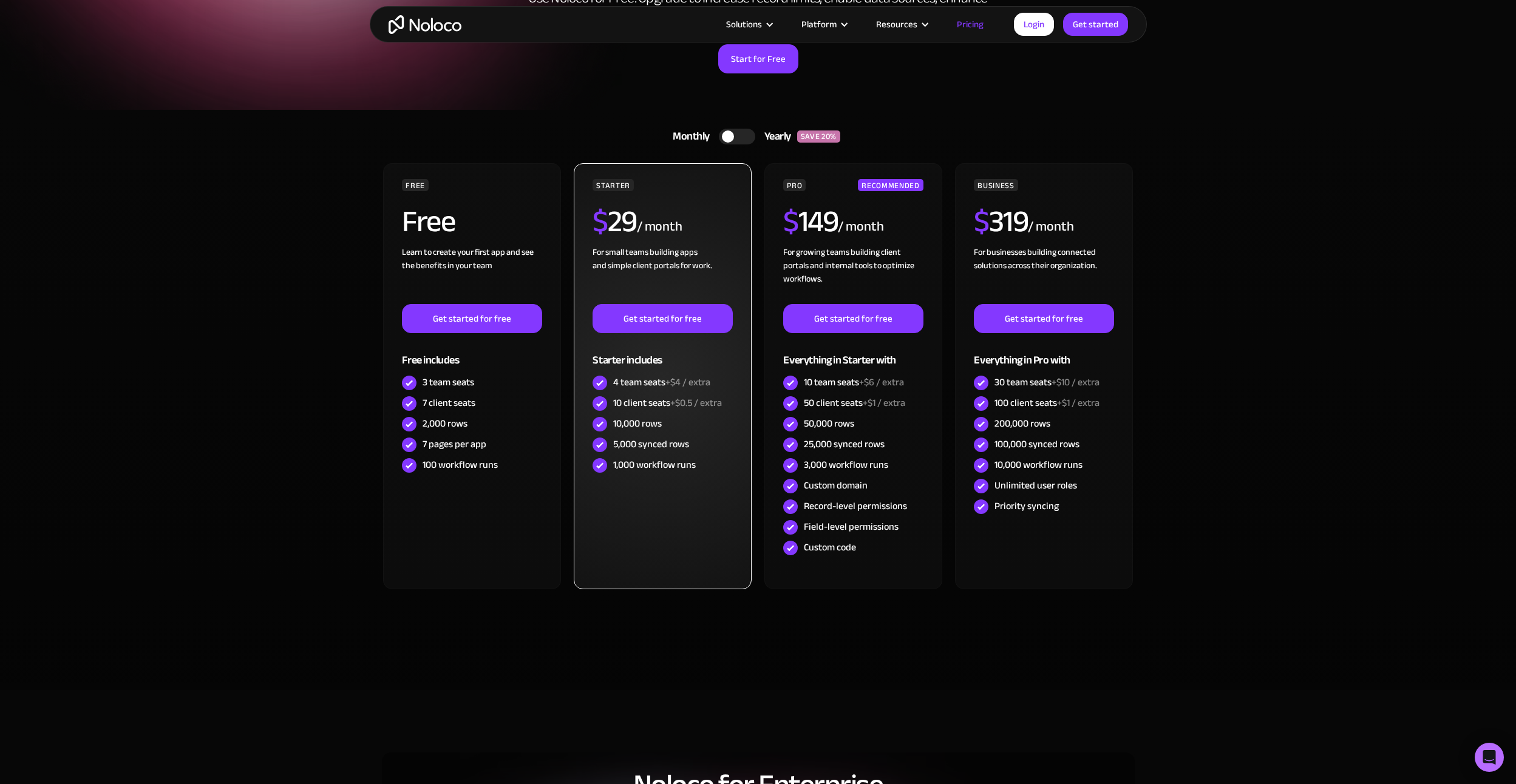
click at [615, 273] on div "For small teams building apps and simple client portals for work. ‍" at bounding box center [662, 275] width 139 height 58
click at [657, 401] on div "10 client seats +$0.5 / extra" at bounding box center [668, 403] width 109 height 13
click at [655, 407] on div "10 client seats +$0.5 / extra" at bounding box center [668, 403] width 109 height 13
drag, startPoint x: 674, startPoint y: 400, endPoint x: 694, endPoint y: 398, distance: 20.1
click at [694, 398] on span "+$0.5 / extra" at bounding box center [696, 403] width 52 height 18
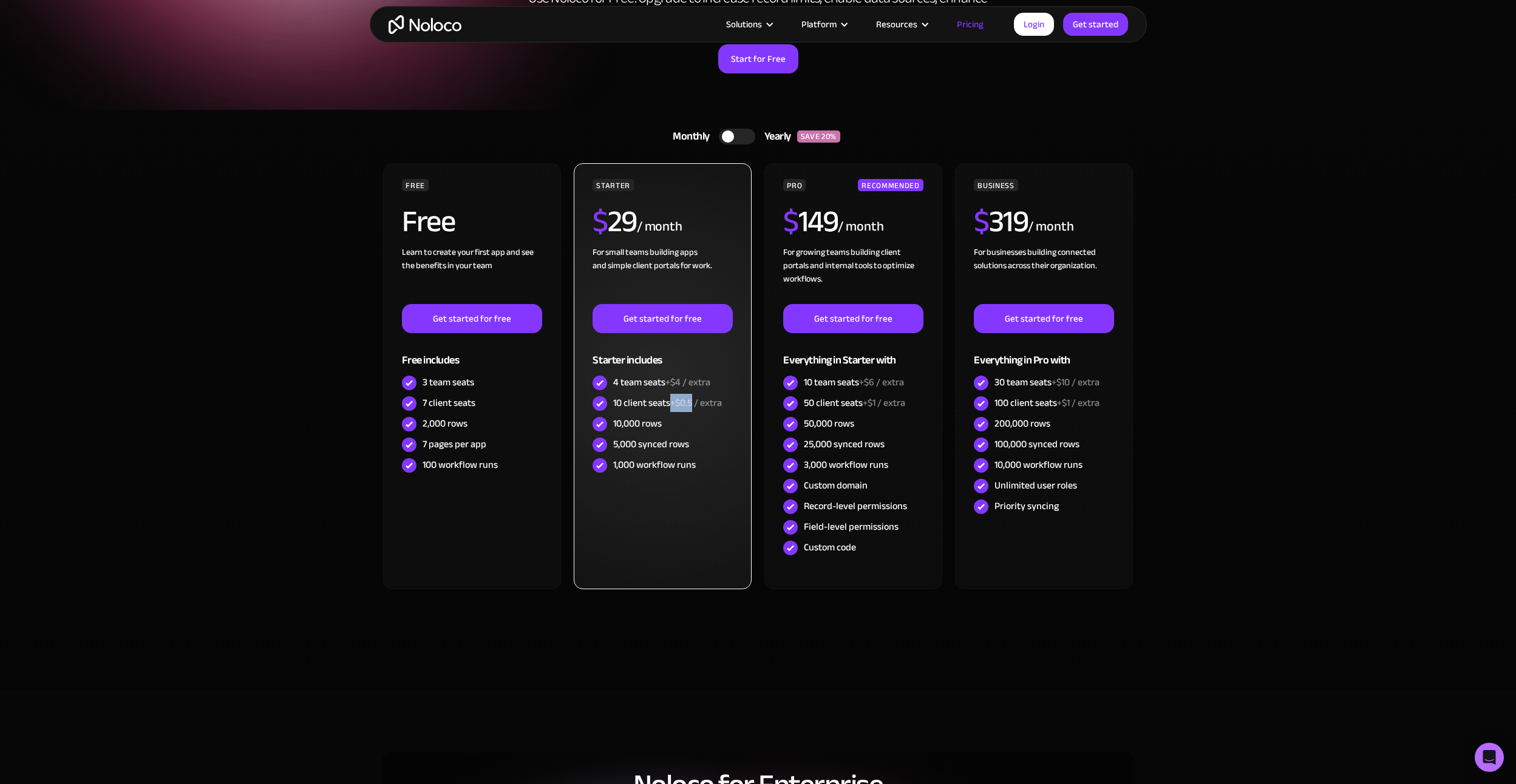
drag, startPoint x: 694, startPoint y: 398, endPoint x: 674, endPoint y: 411, distance: 23.9
click at [674, 411] on span "+$0.5 / extra" at bounding box center [696, 403] width 52 height 18
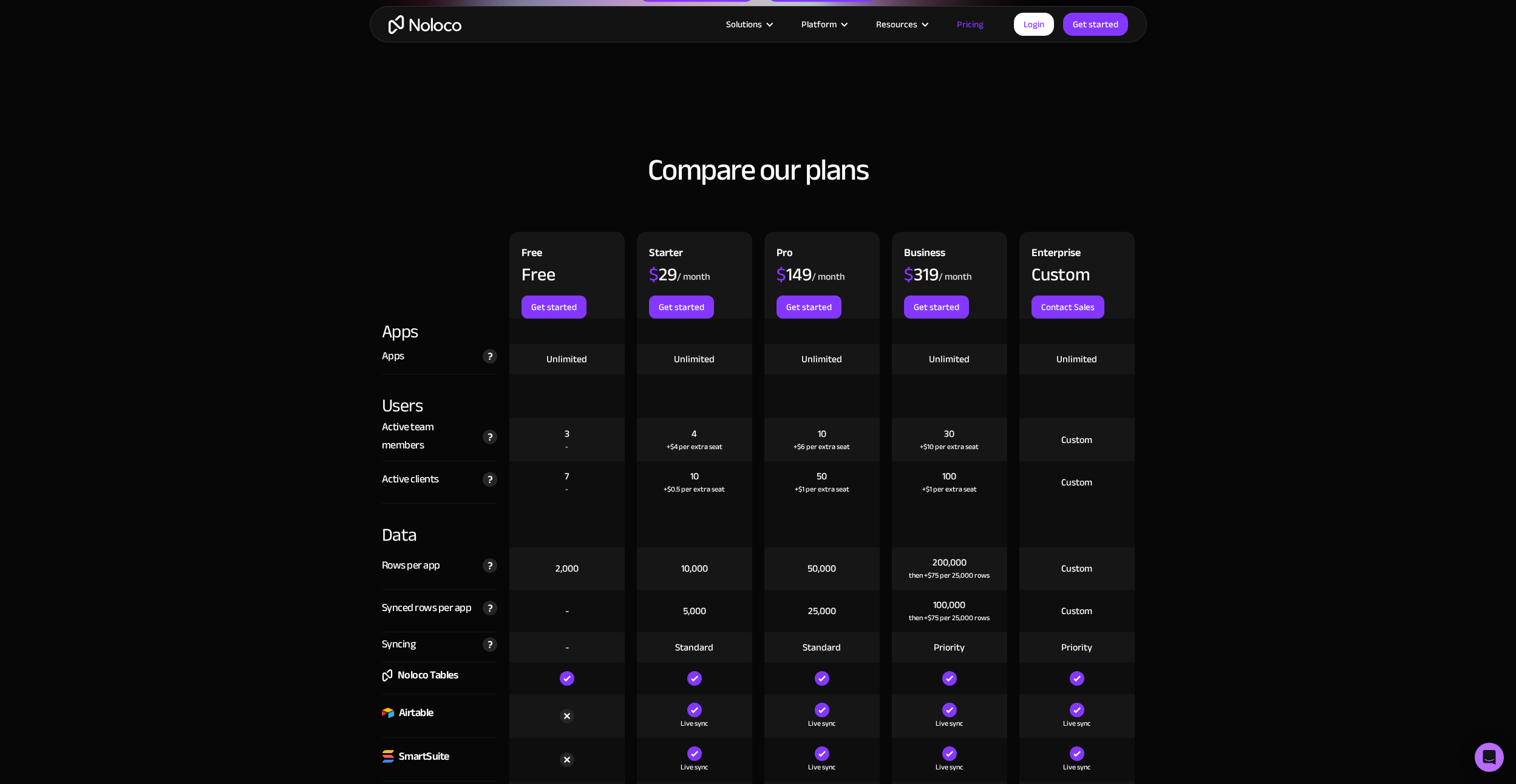
scroll to position [0, 0]
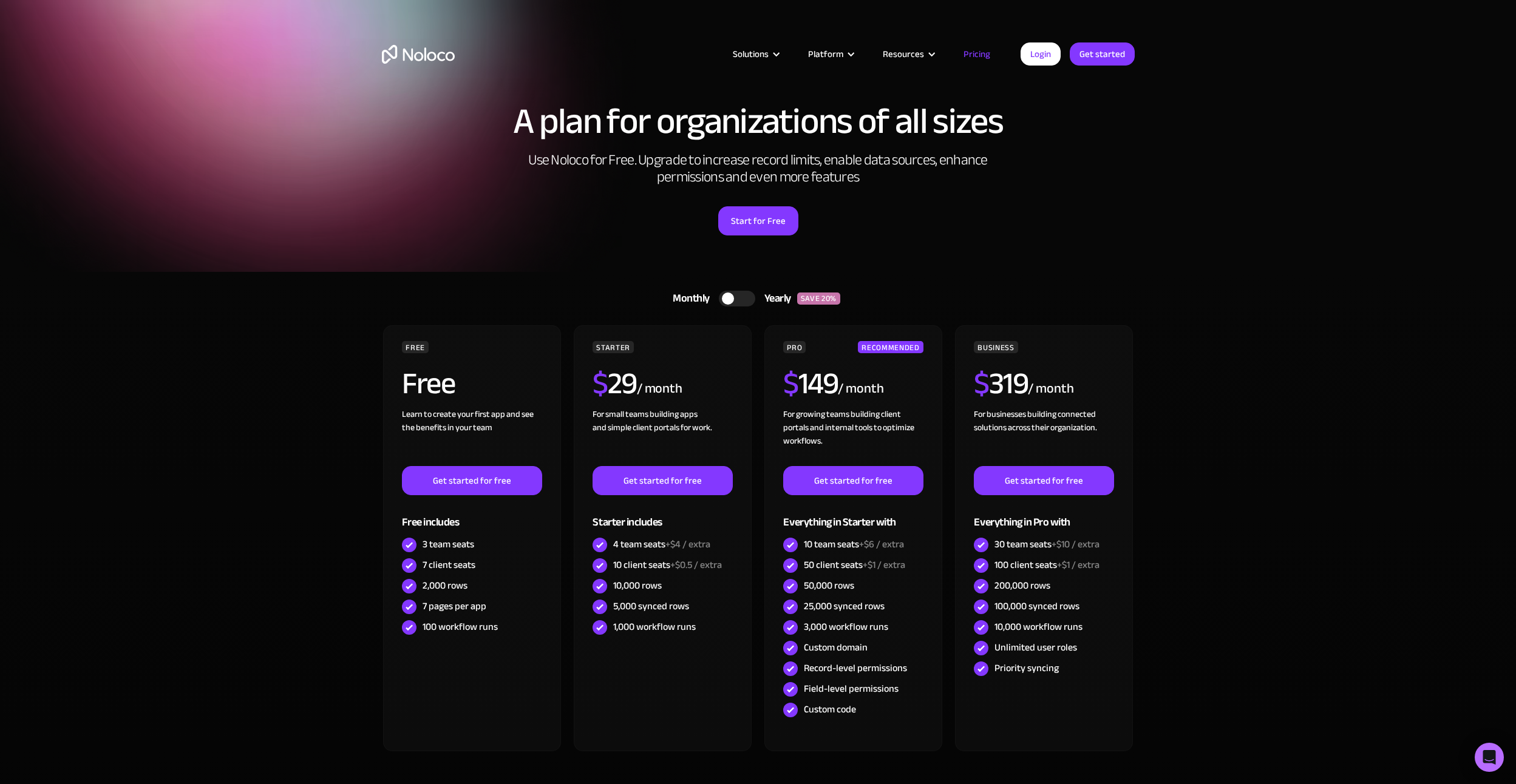
drag, startPoint x: 318, startPoint y: 492, endPoint x: 352, endPoint y: 134, distance: 359.6
